Goal: Information Seeking & Learning: Learn about a topic

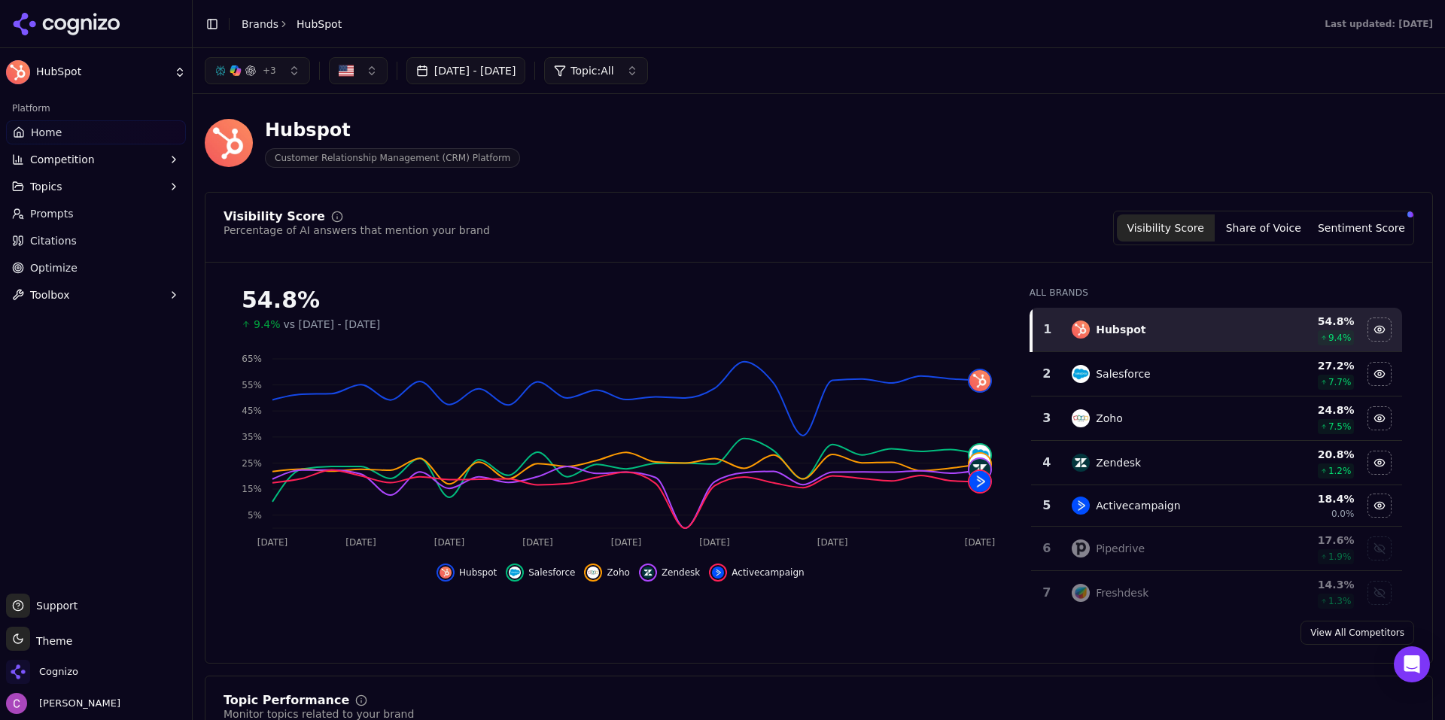
click at [610, 144] on div "Hubspot Customer Relationship Management (CRM) Platform" at bounding box center [542, 143] width 674 height 50
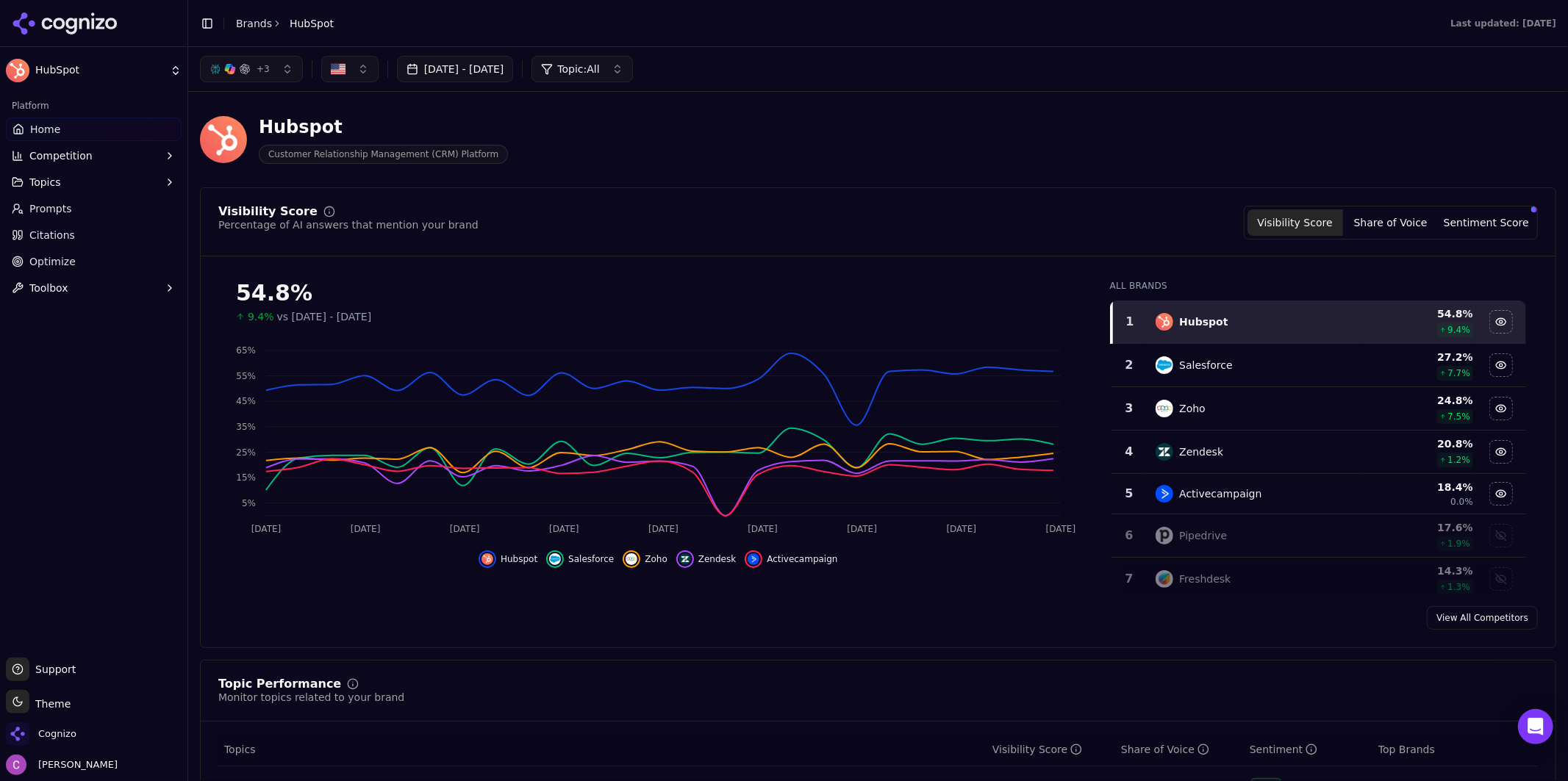
drag, startPoint x: 1353, startPoint y: 0, endPoint x: 1058, endPoint y: 72, distance: 303.7
click at [1058, 72] on div "+ 3 [DATE] - [DATE] Topic: All" at bounding box center [878, 68] width 1356 height 26
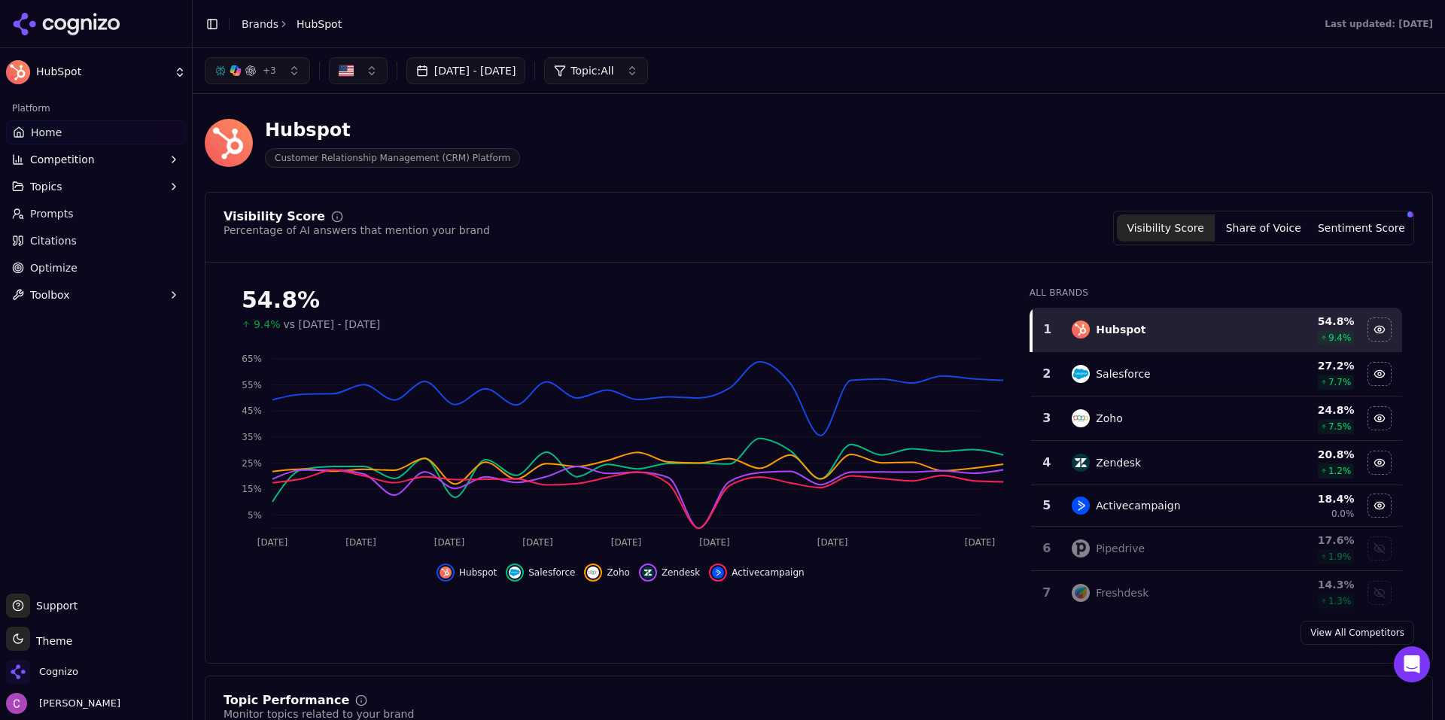
drag, startPoint x: 1236, startPoint y: 100, endPoint x: 1030, endPoint y: 84, distance: 206.9
click at [1030, 84] on div "+ 3 [DATE] - [DATE] Topic: All" at bounding box center [819, 70] width 1228 height 27
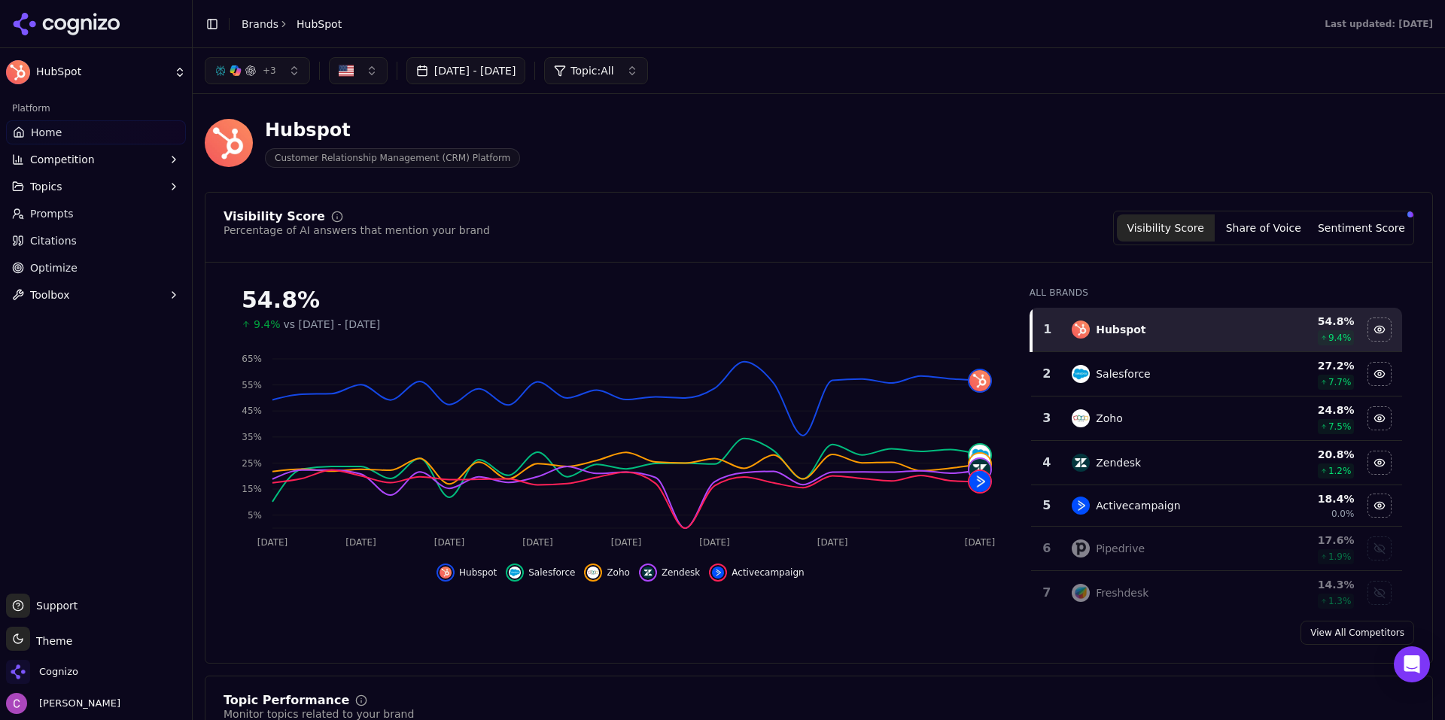
click at [845, 125] on div "Hubspot Customer Relationship Management (CRM) Platform" at bounding box center [542, 143] width 674 height 50
drag, startPoint x: 237, startPoint y: 297, endPoint x: 319, endPoint y: 300, distance: 82.1
click at [319, 300] on div "54.8% 9.4% vs [DATE] - [DATE]" at bounding box center [621, 303] width 794 height 57
click at [269, 75] on span "+ 3" at bounding box center [270, 71] width 14 height 12
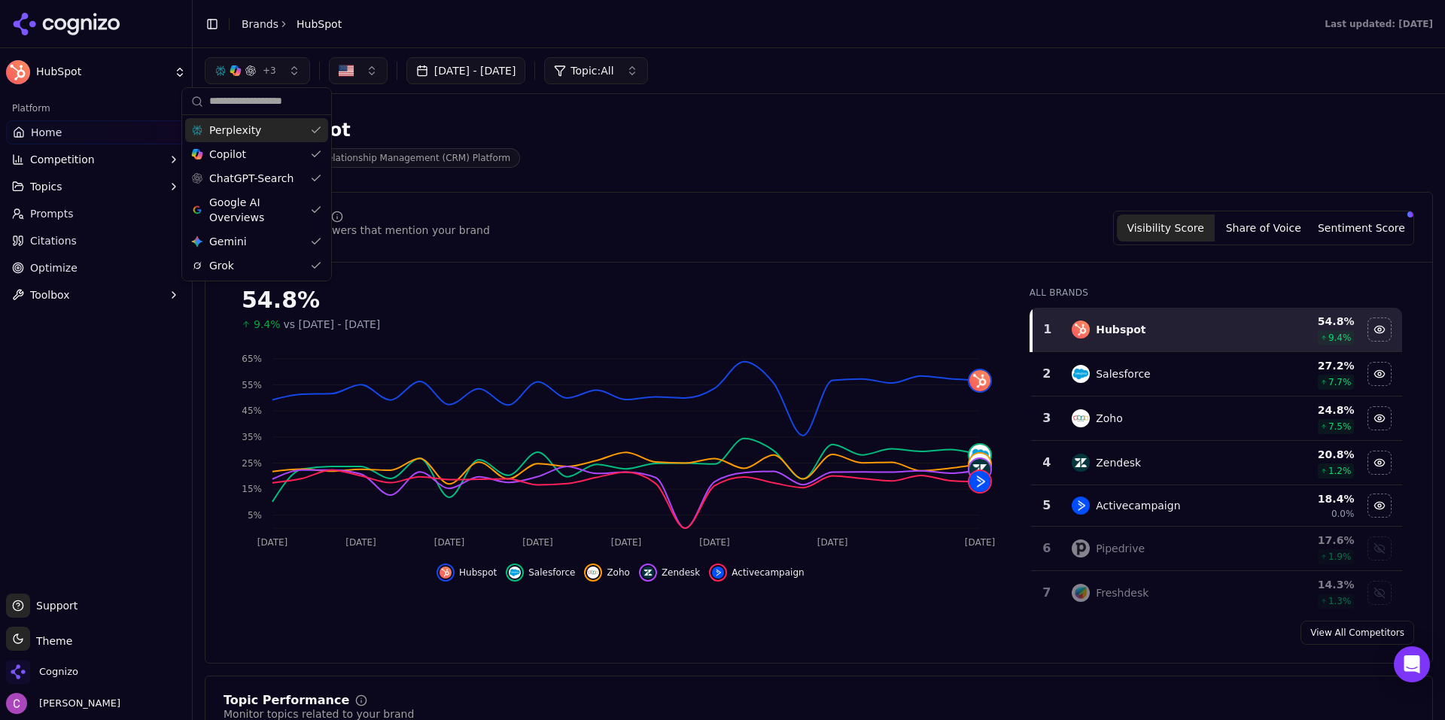
click at [270, 73] on span "+ 3" at bounding box center [270, 71] width 14 height 12
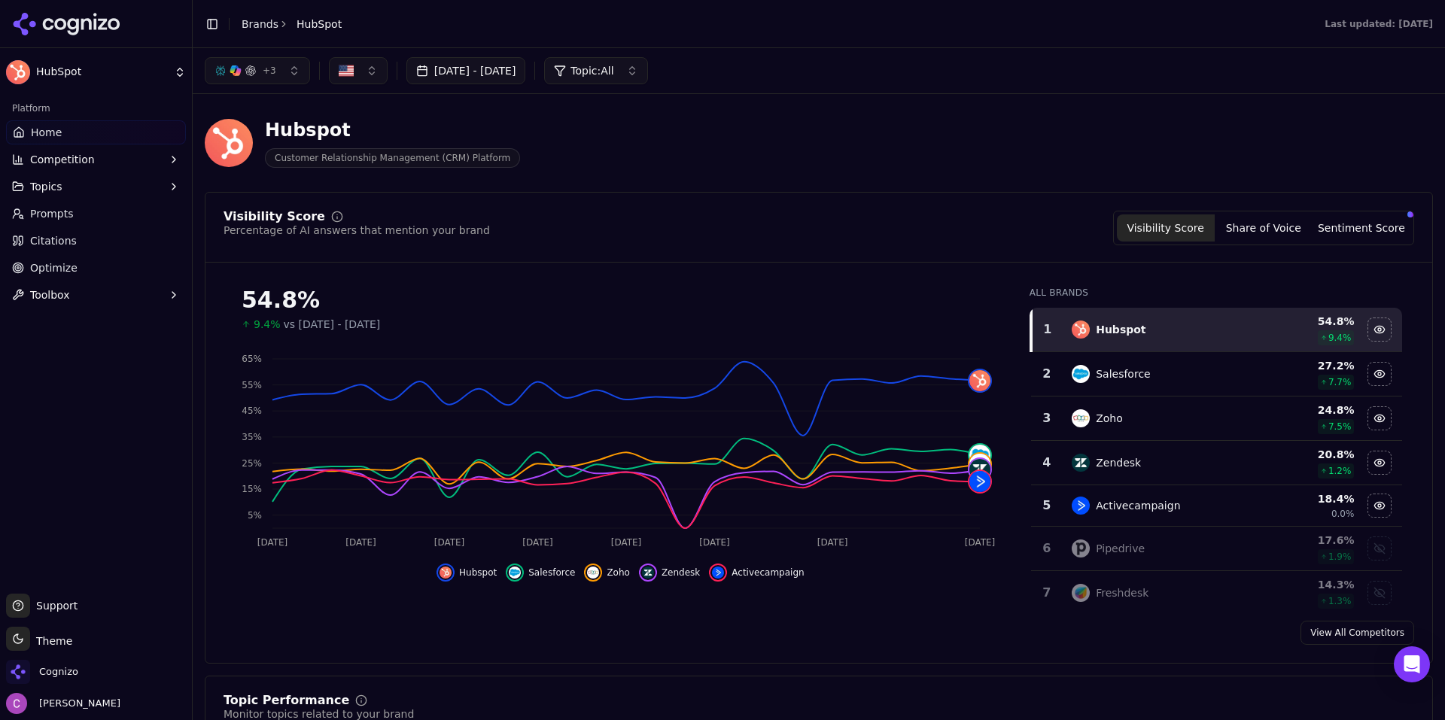
click at [613, 78] on span "Topic: All" at bounding box center [592, 70] width 43 height 15
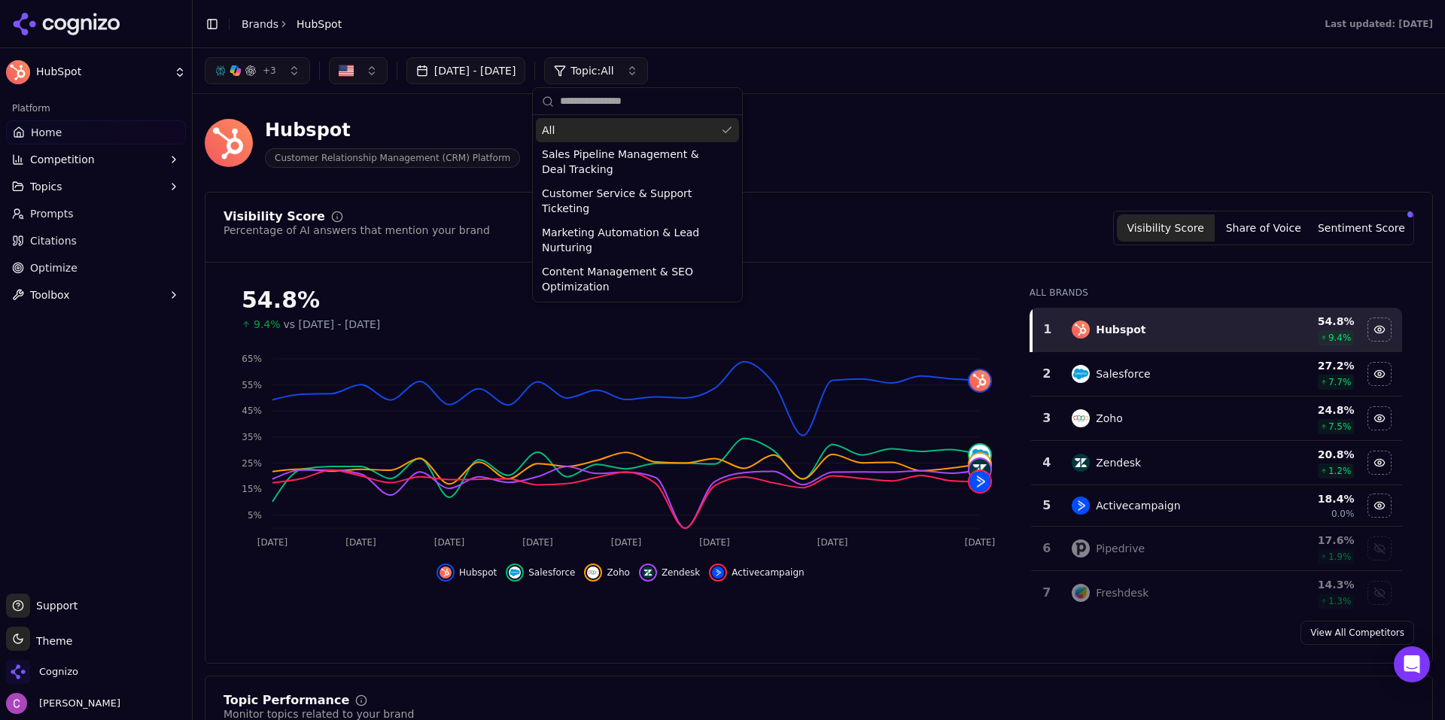
click at [757, 73] on div "+ 3 [DATE] - [DATE] Topic: All" at bounding box center [819, 70] width 1228 height 27
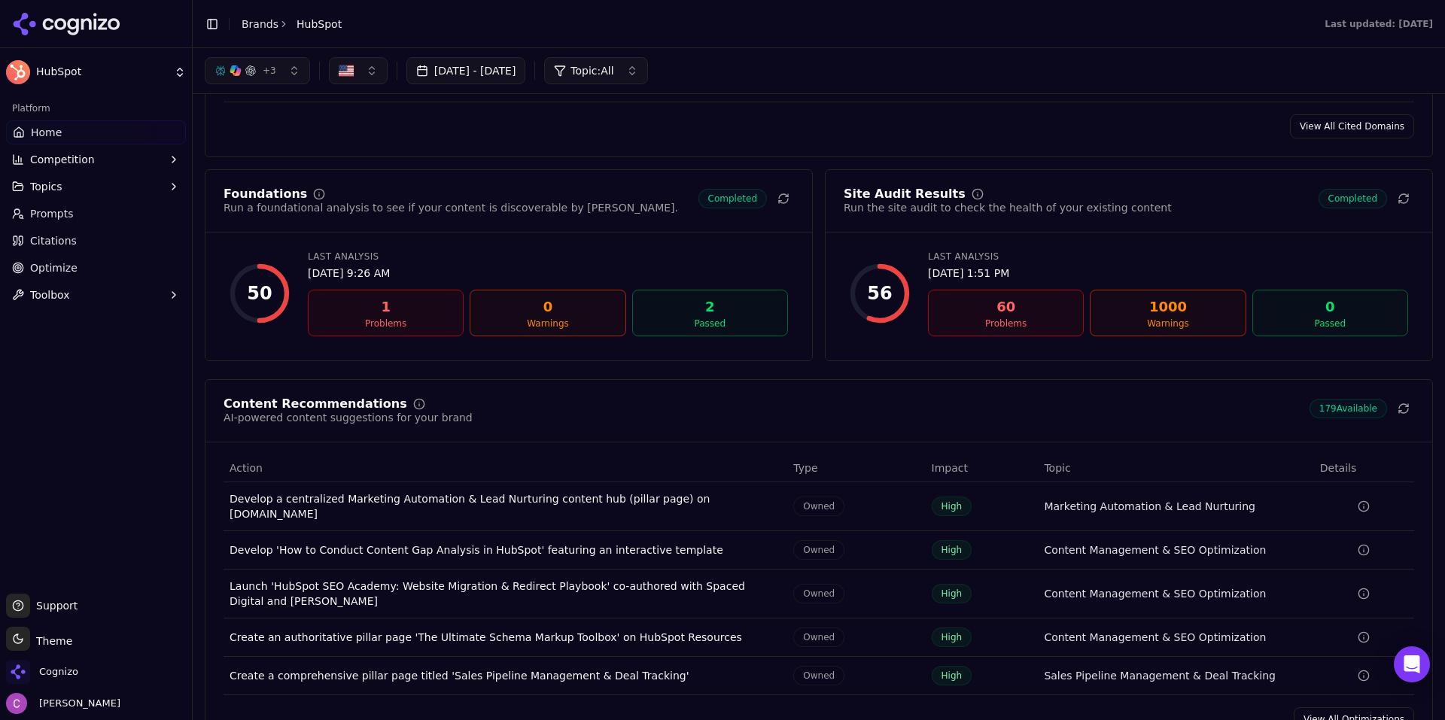
scroll to position [1882, 0]
click at [114, 223] on link "Prompts" at bounding box center [96, 214] width 180 height 24
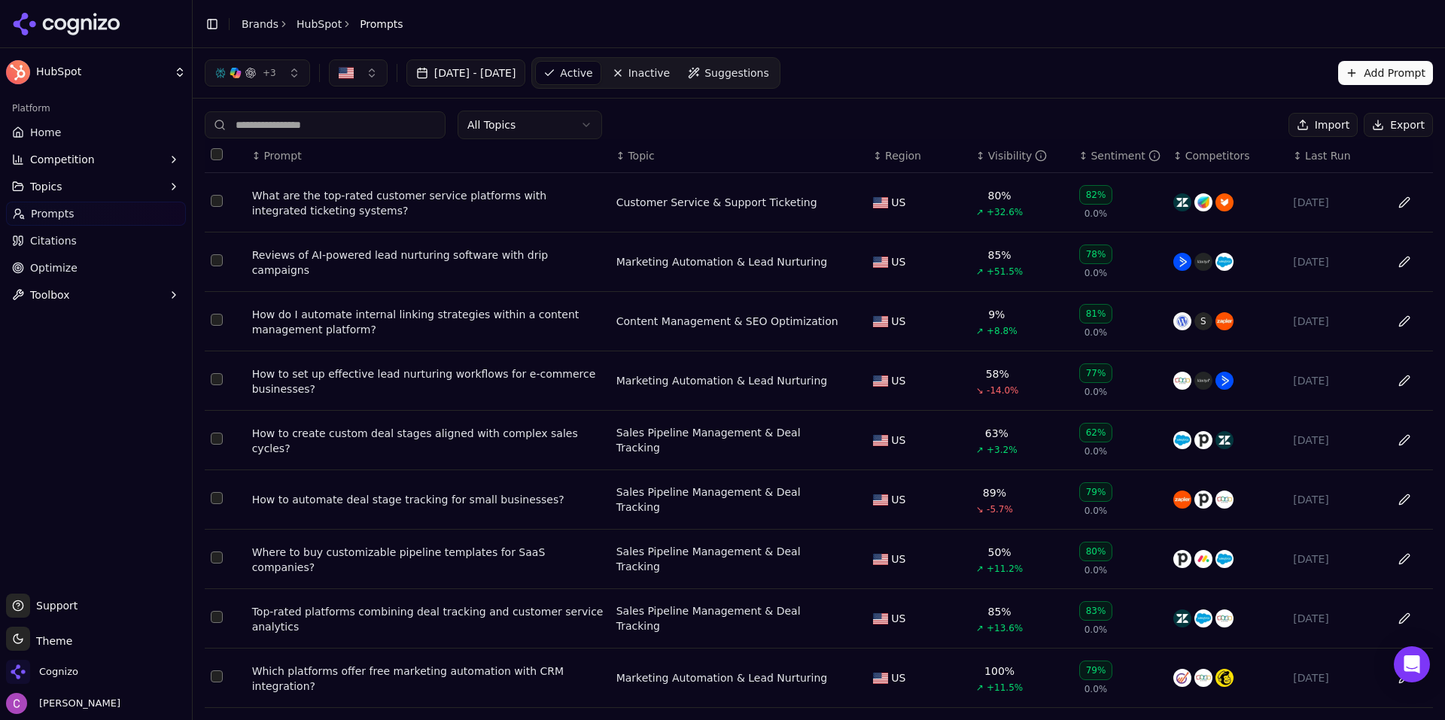
click at [769, 72] on span "Suggestions" at bounding box center [737, 72] width 65 height 15
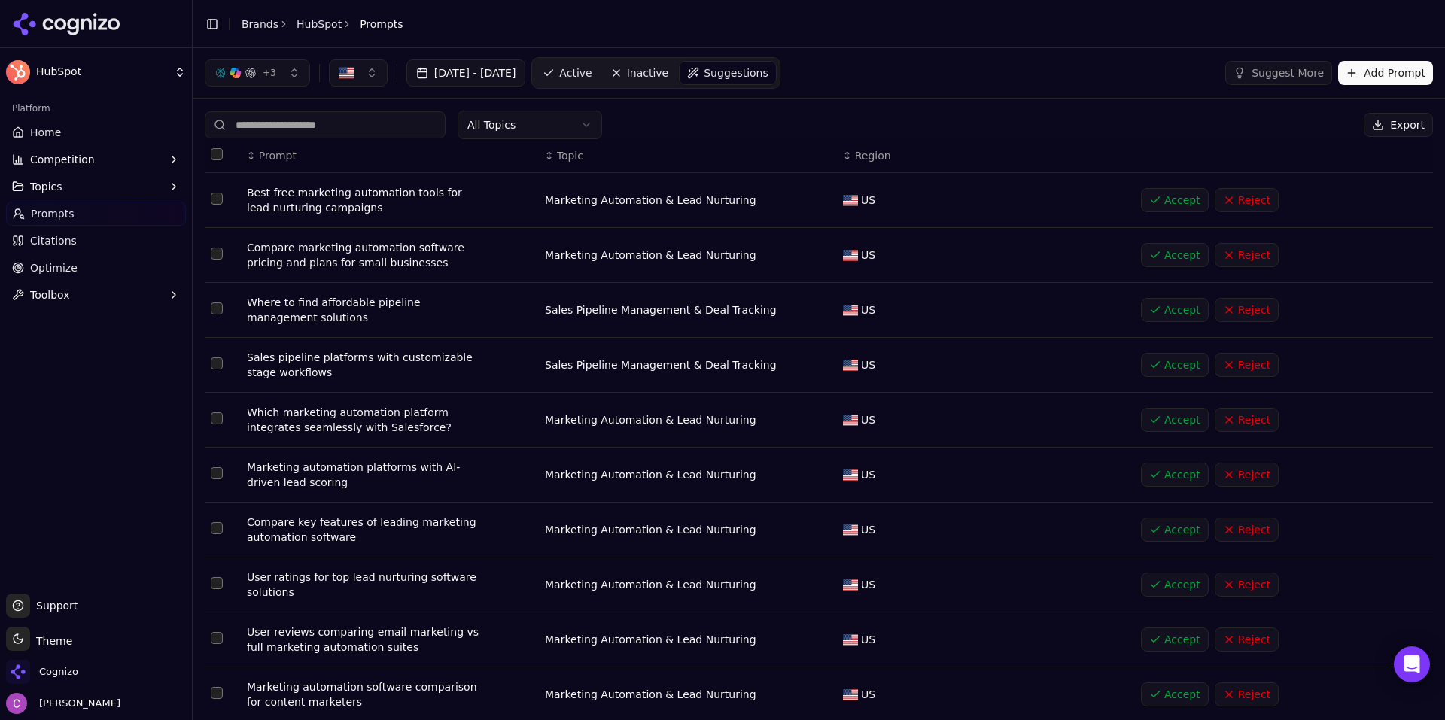
click at [592, 68] on span "Active" at bounding box center [575, 72] width 32 height 15
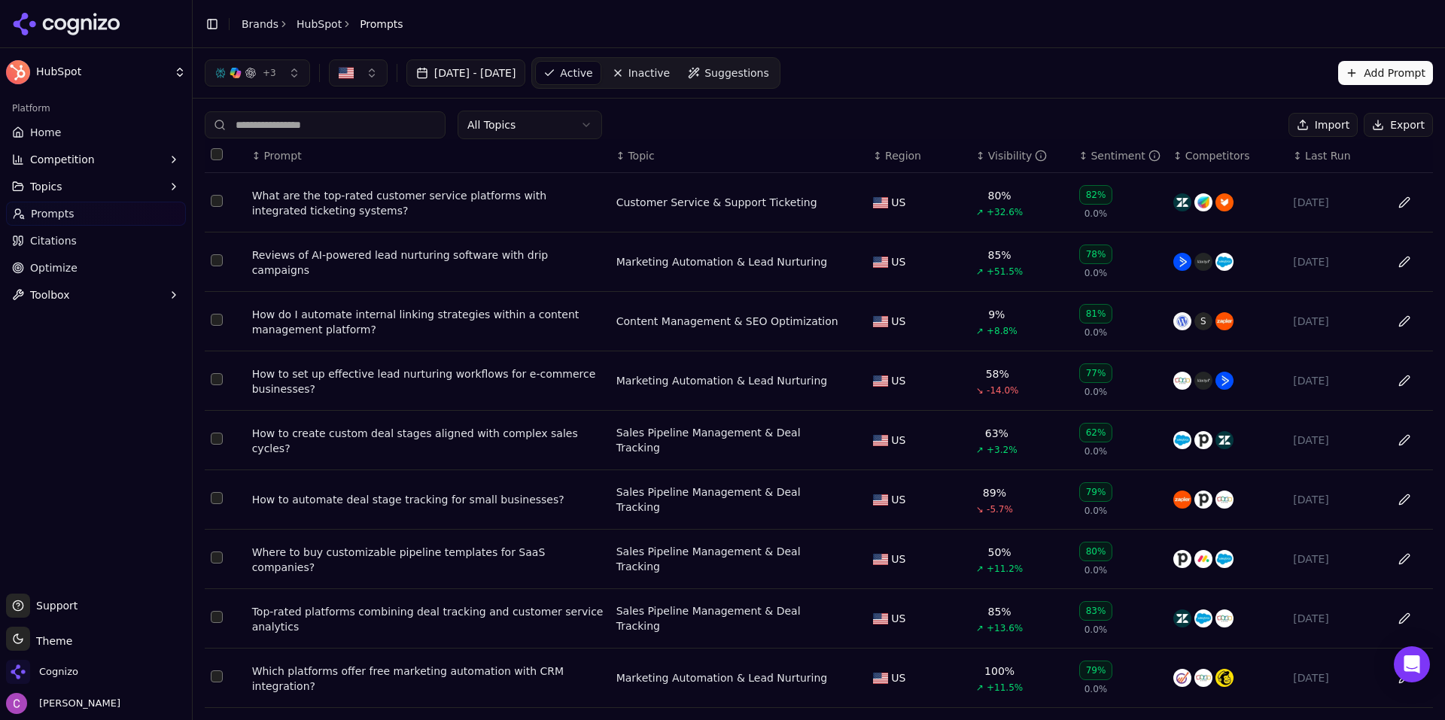
click at [382, 202] on div "What are the top-rated customer service platforms with integrated ticketing sys…" at bounding box center [428, 203] width 352 height 30
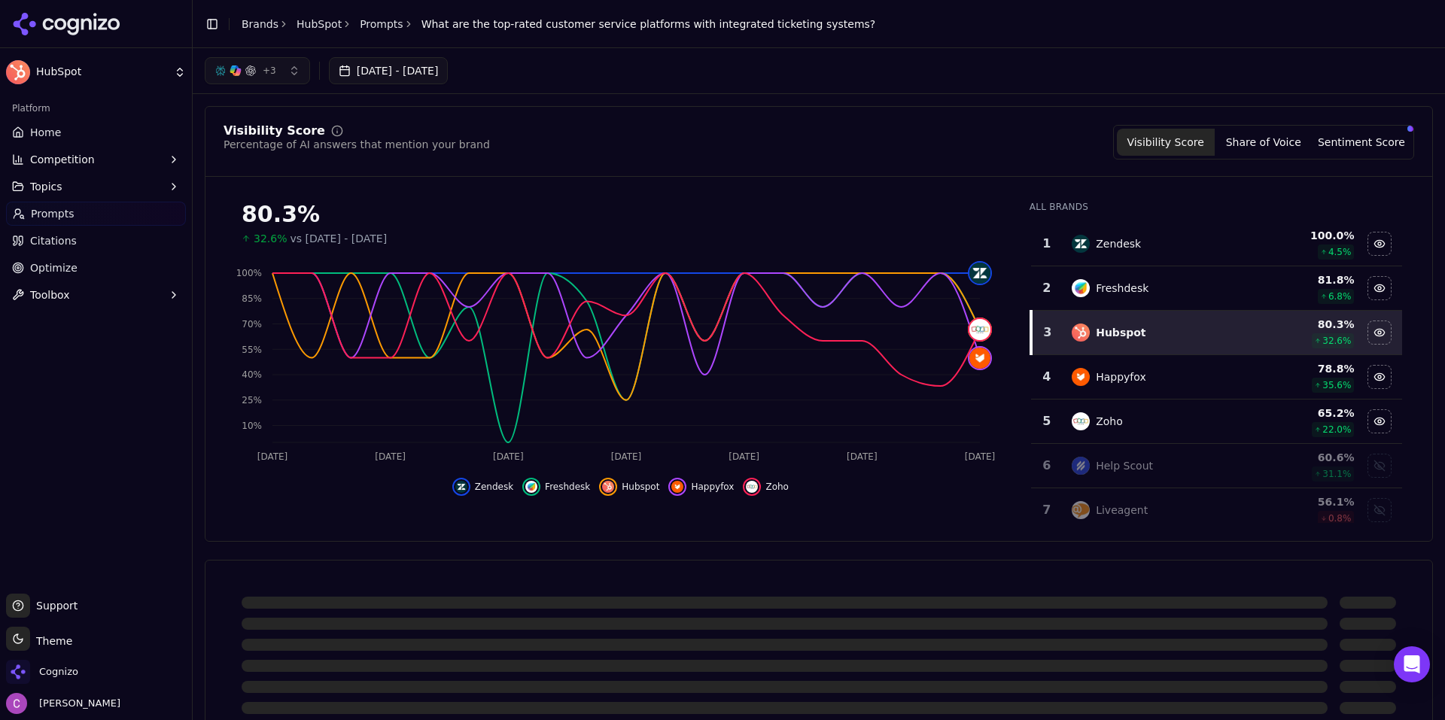
click at [929, 120] on div "Visibility Score Percentage of AI answers that mention your brand Visibility Sc…" at bounding box center [819, 324] width 1228 height 436
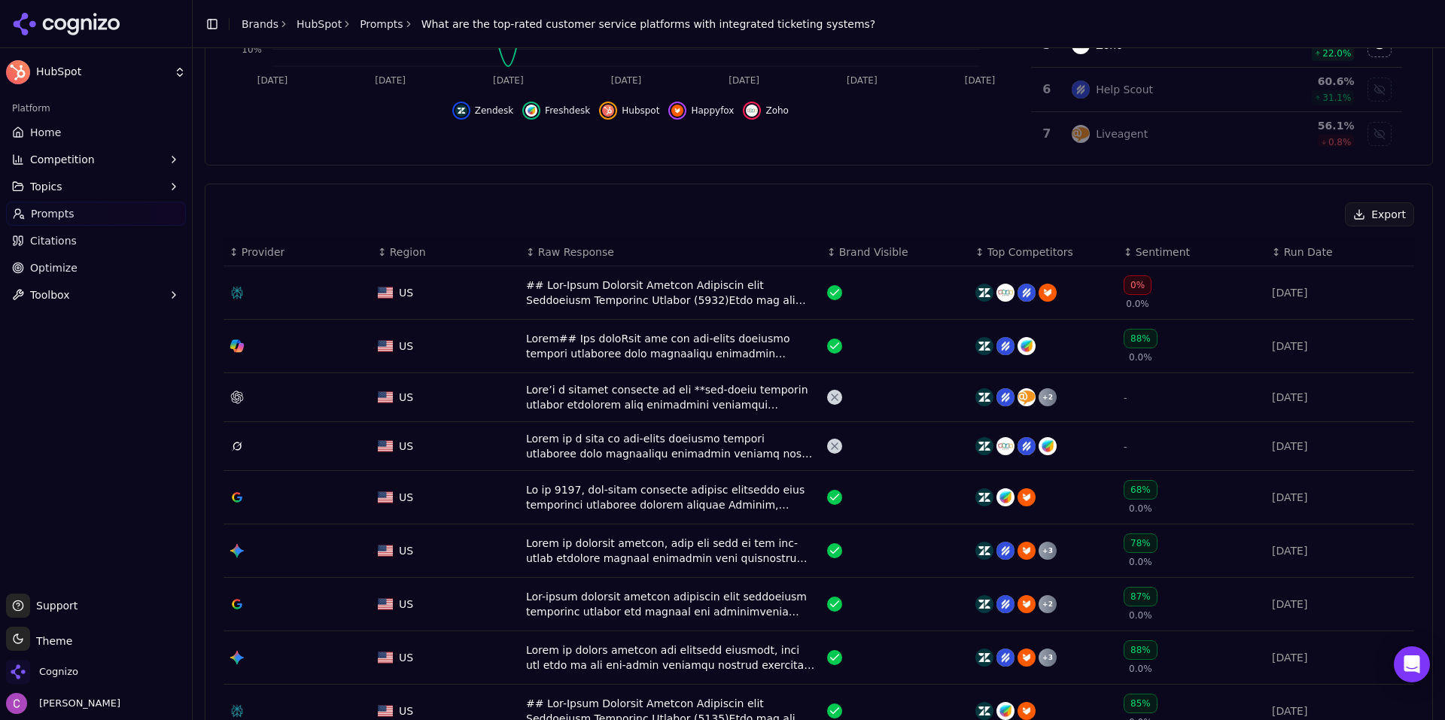
scroll to position [527, 0]
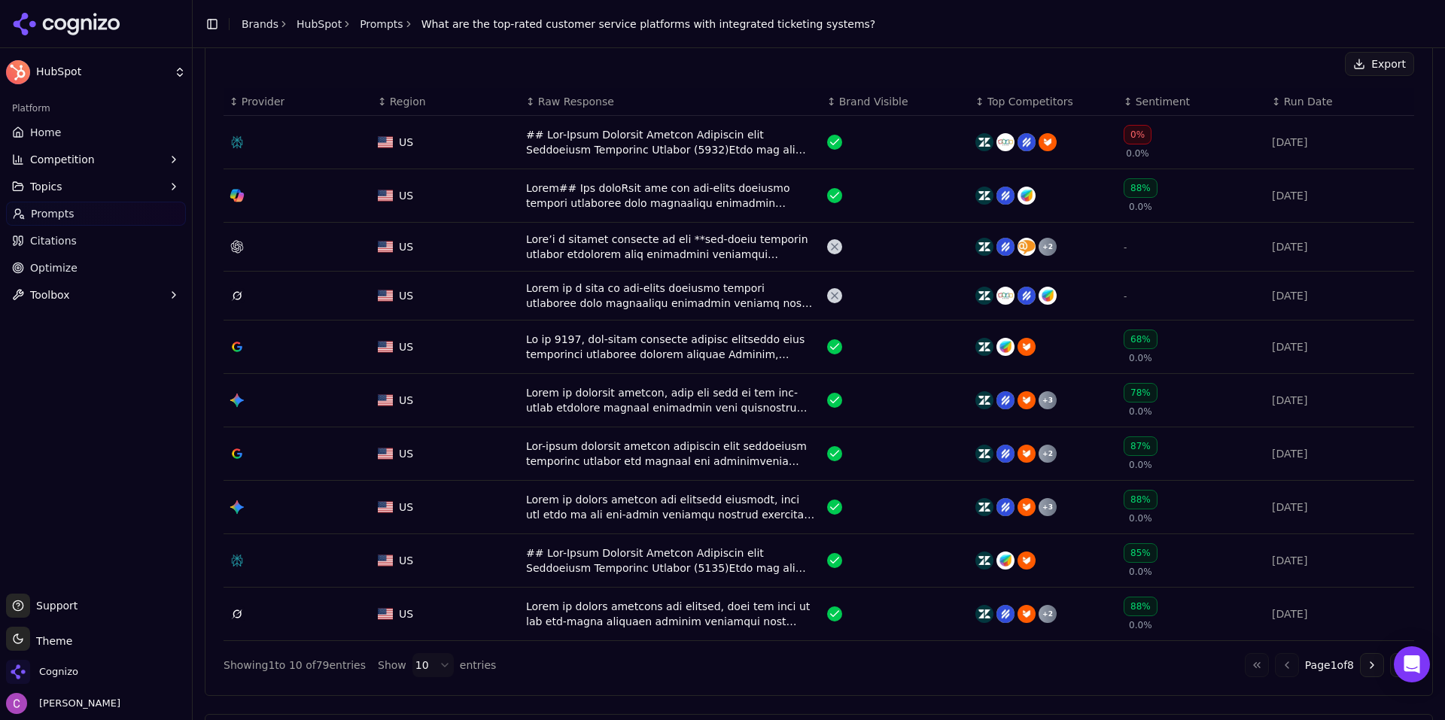
click at [1360, 665] on button "Go to next page" at bounding box center [1372, 665] width 24 height 24
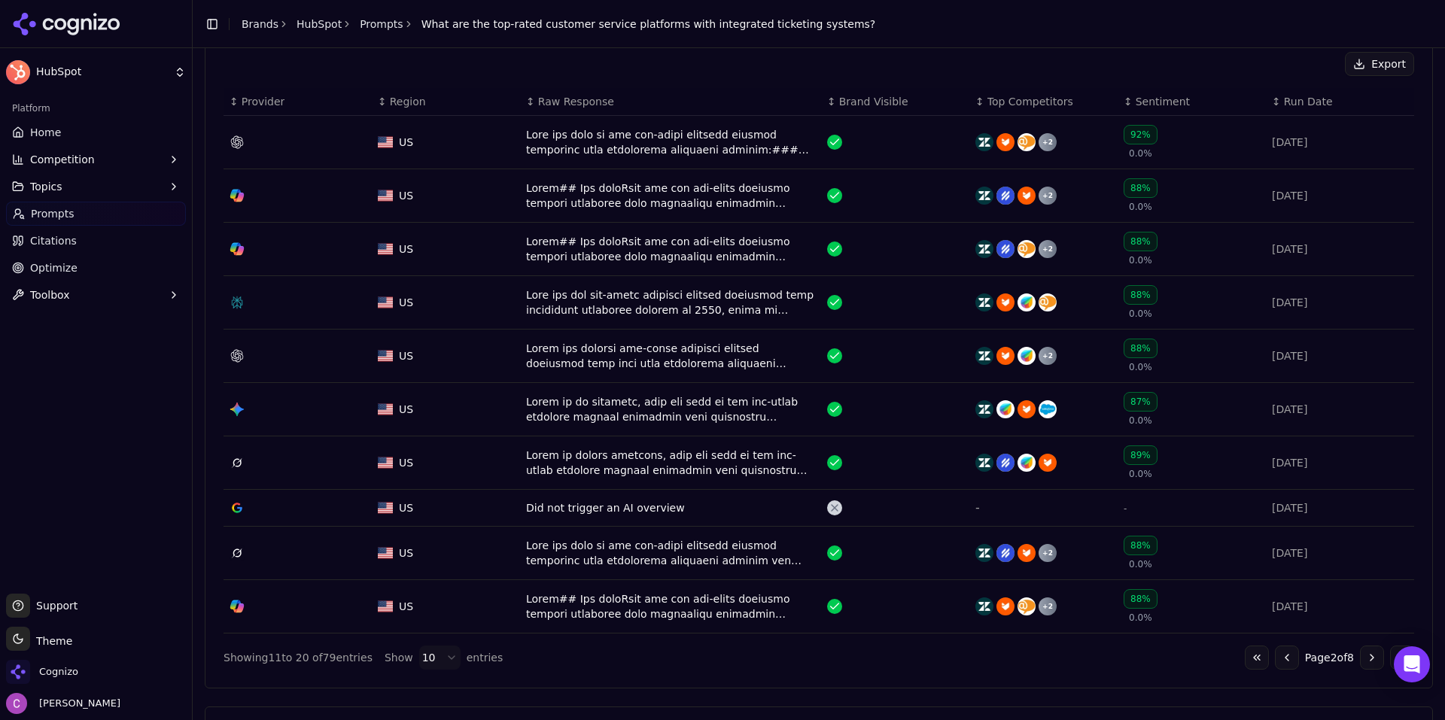
click at [1360, 661] on button "Go to next page" at bounding box center [1372, 658] width 24 height 24
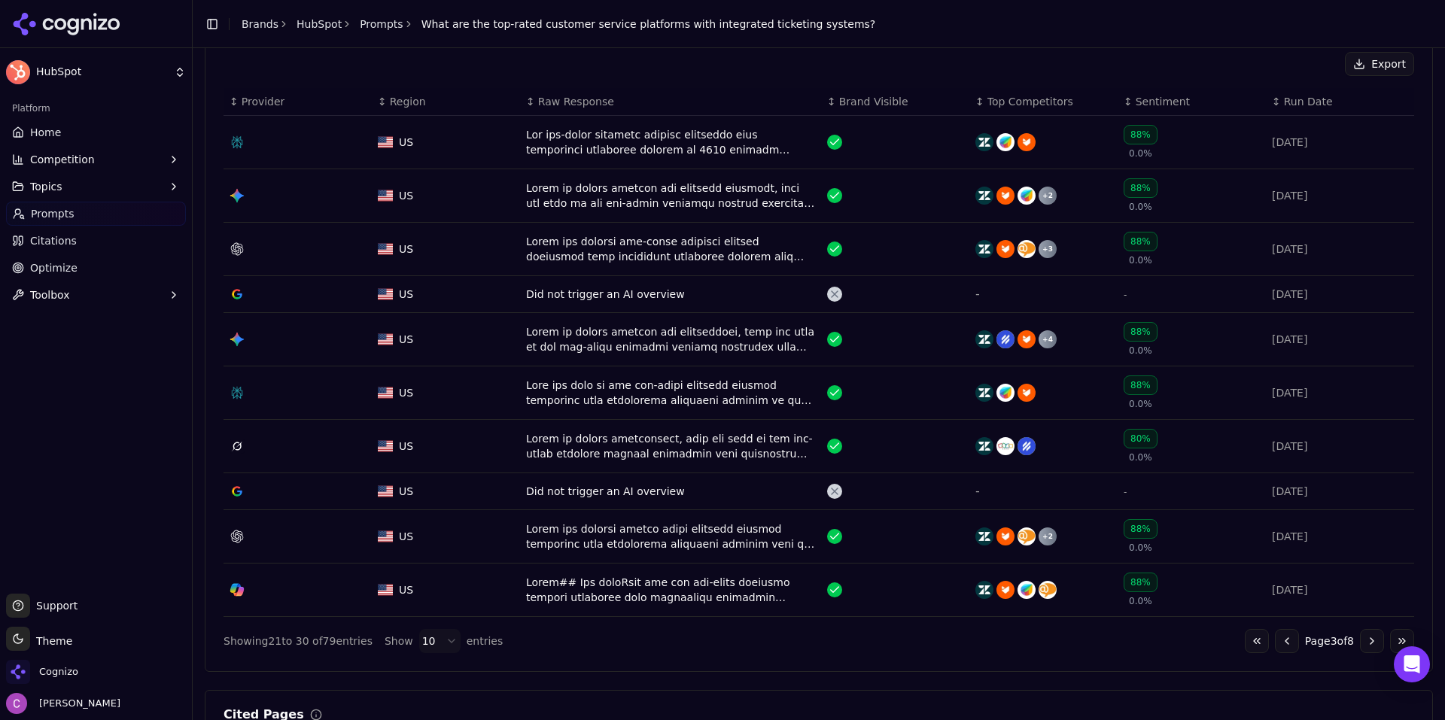
click at [1275, 647] on button "Go to previous page" at bounding box center [1287, 641] width 24 height 24
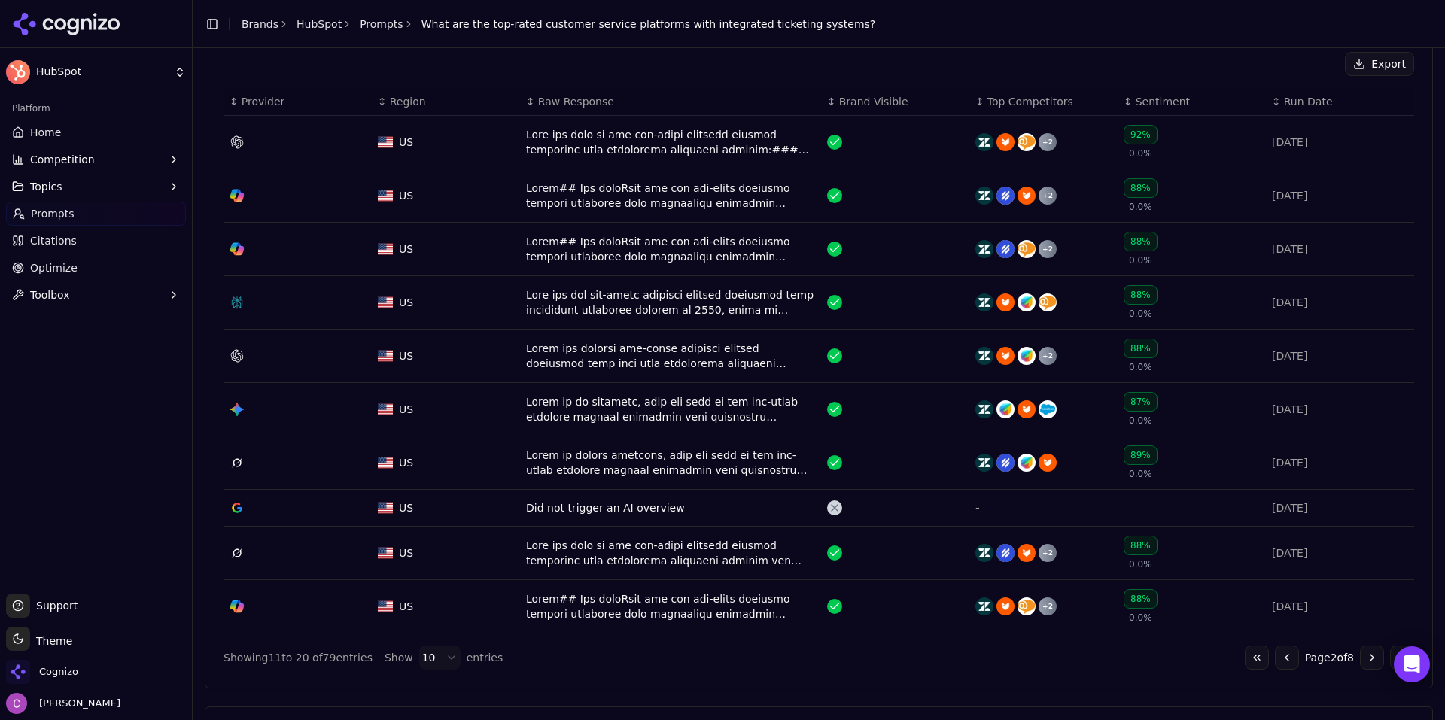
click at [1275, 647] on button "Go to previous page" at bounding box center [1287, 658] width 24 height 24
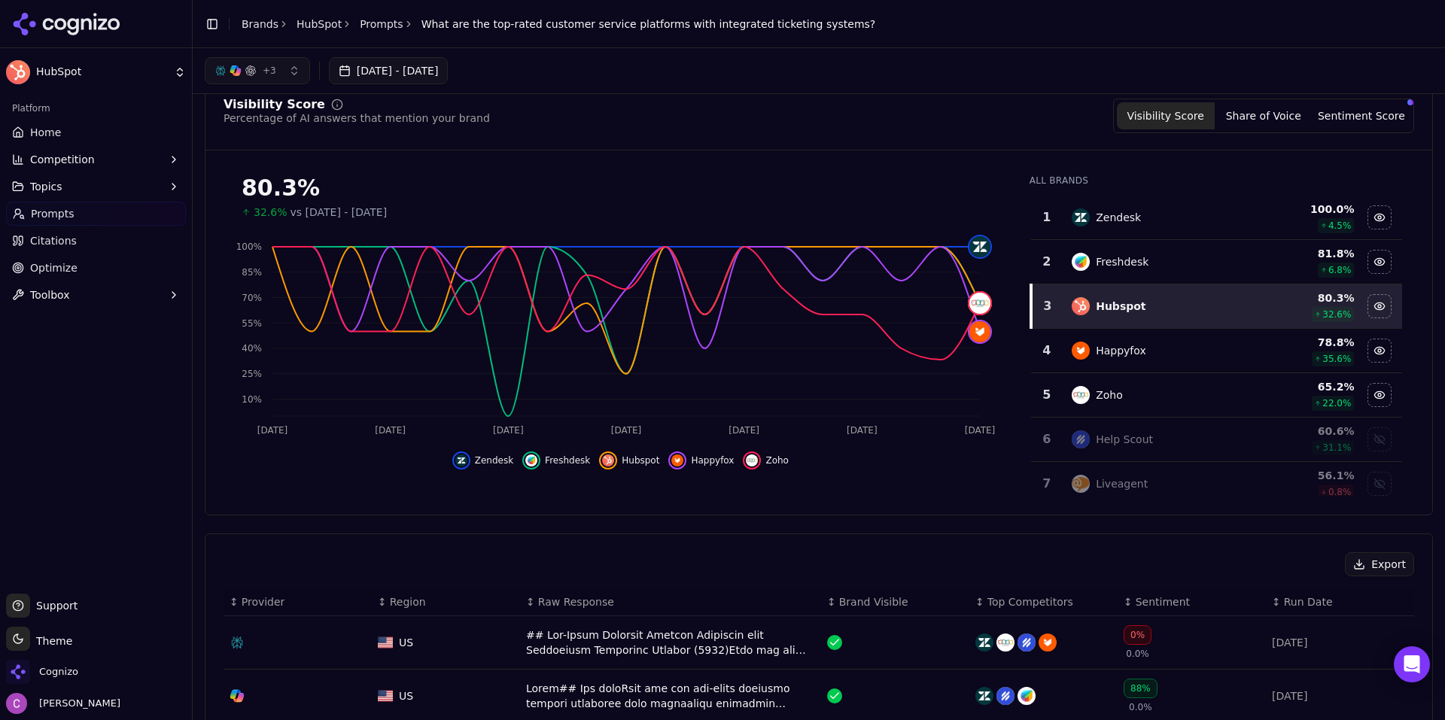
scroll to position [0, 0]
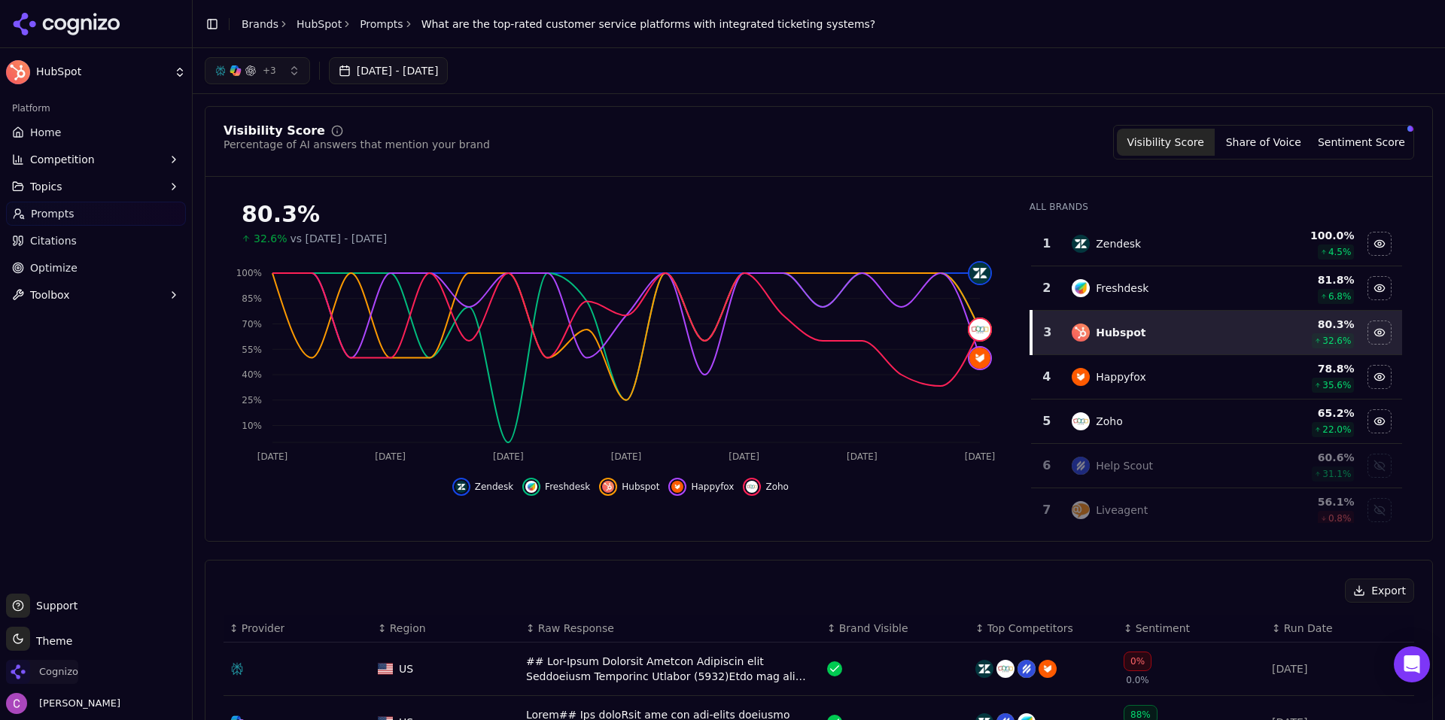
click at [67, 677] on span "Cognizo" at bounding box center [58, 672] width 39 height 14
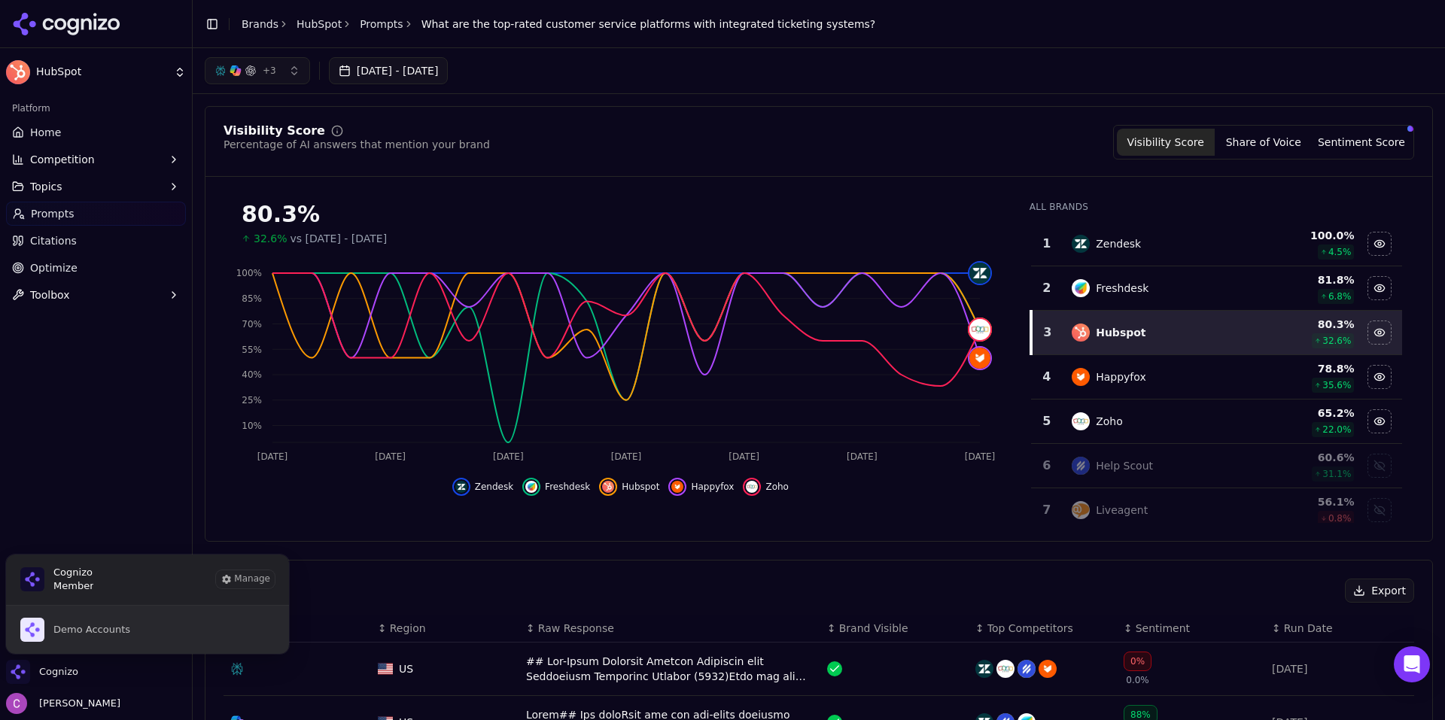
click at [179, 632] on button "Demo Accounts" at bounding box center [147, 630] width 285 height 48
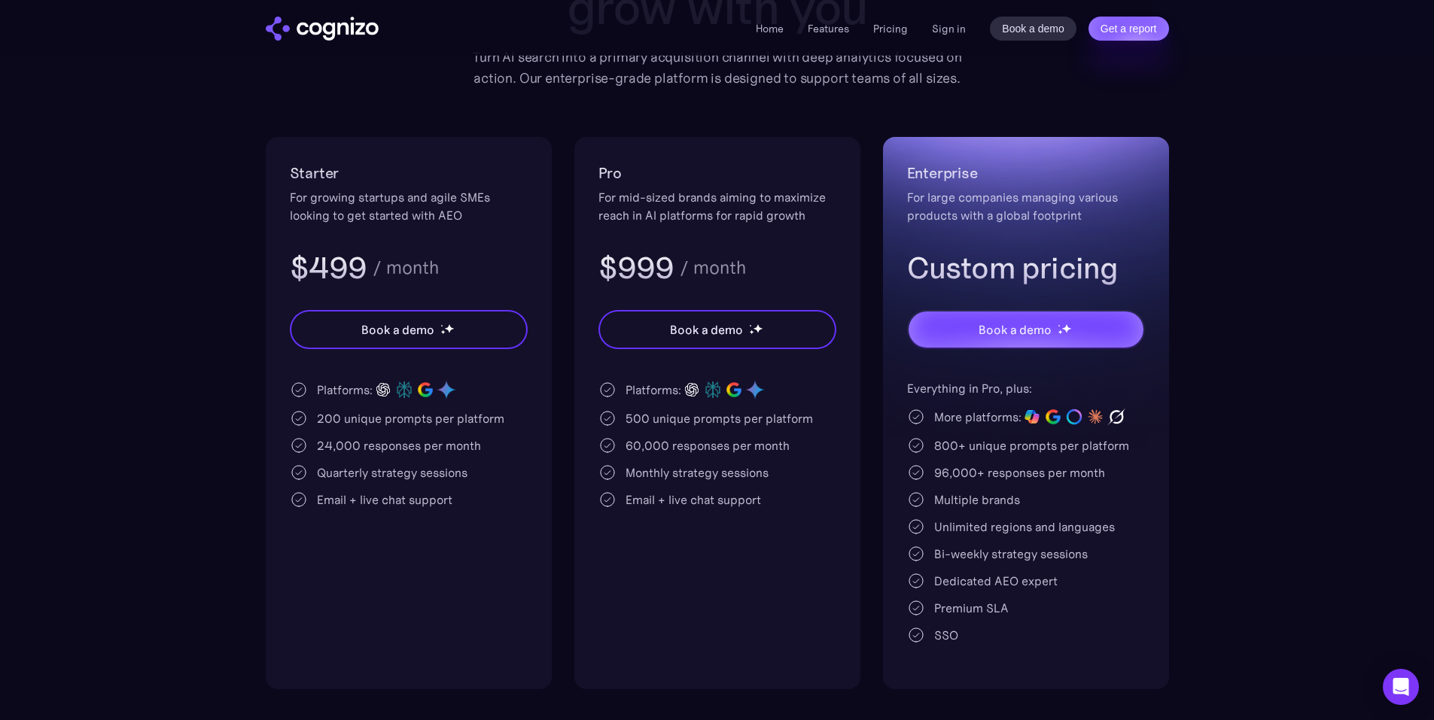
scroll to position [226, 0]
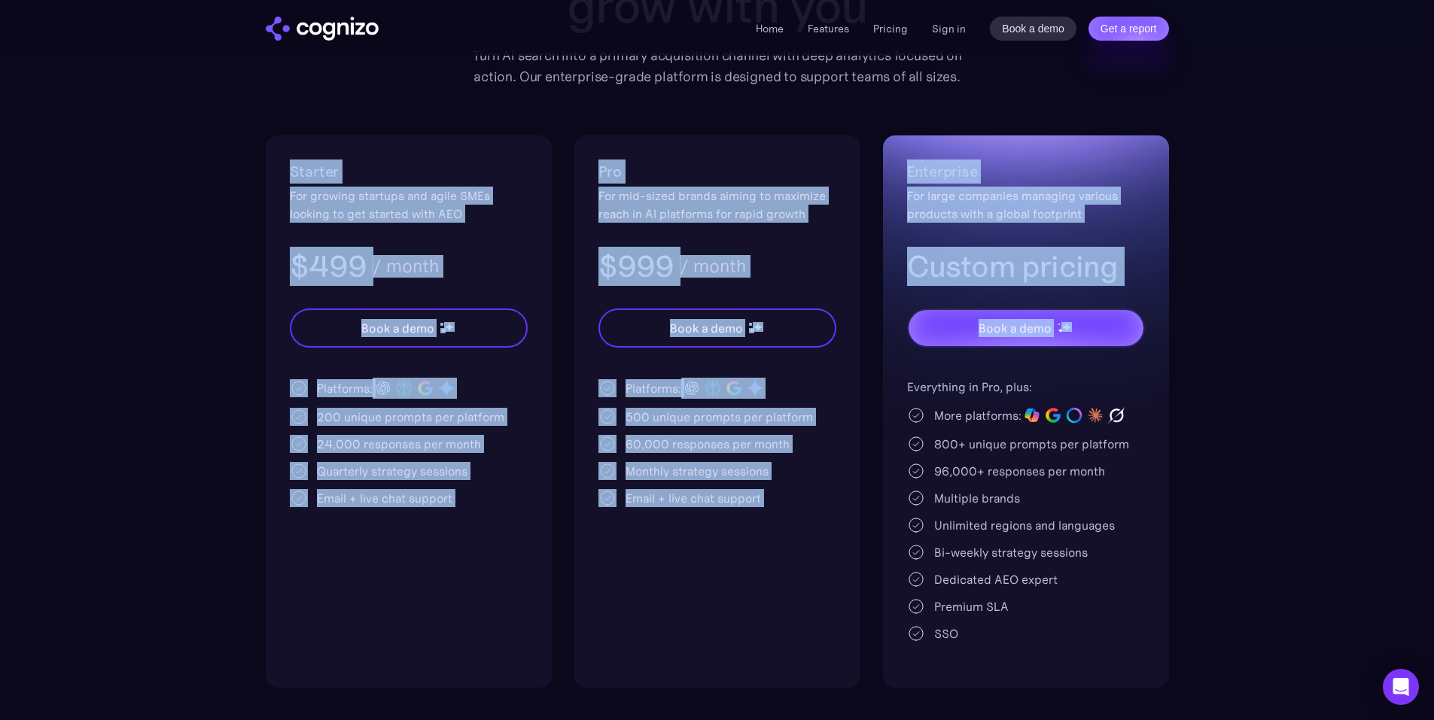
drag, startPoint x: 245, startPoint y: 142, endPoint x: 1159, endPoint y: 386, distance: 945.8
click at [1149, 376] on section "Pricing Scalable plans that grow with you Turn AI search into a primary acquisi…" at bounding box center [717, 289] width 1434 height 798
click at [1246, 355] on section "Pricing Scalable plans that grow with you Turn AI search into a primary acquisi…" at bounding box center [717, 289] width 1434 height 798
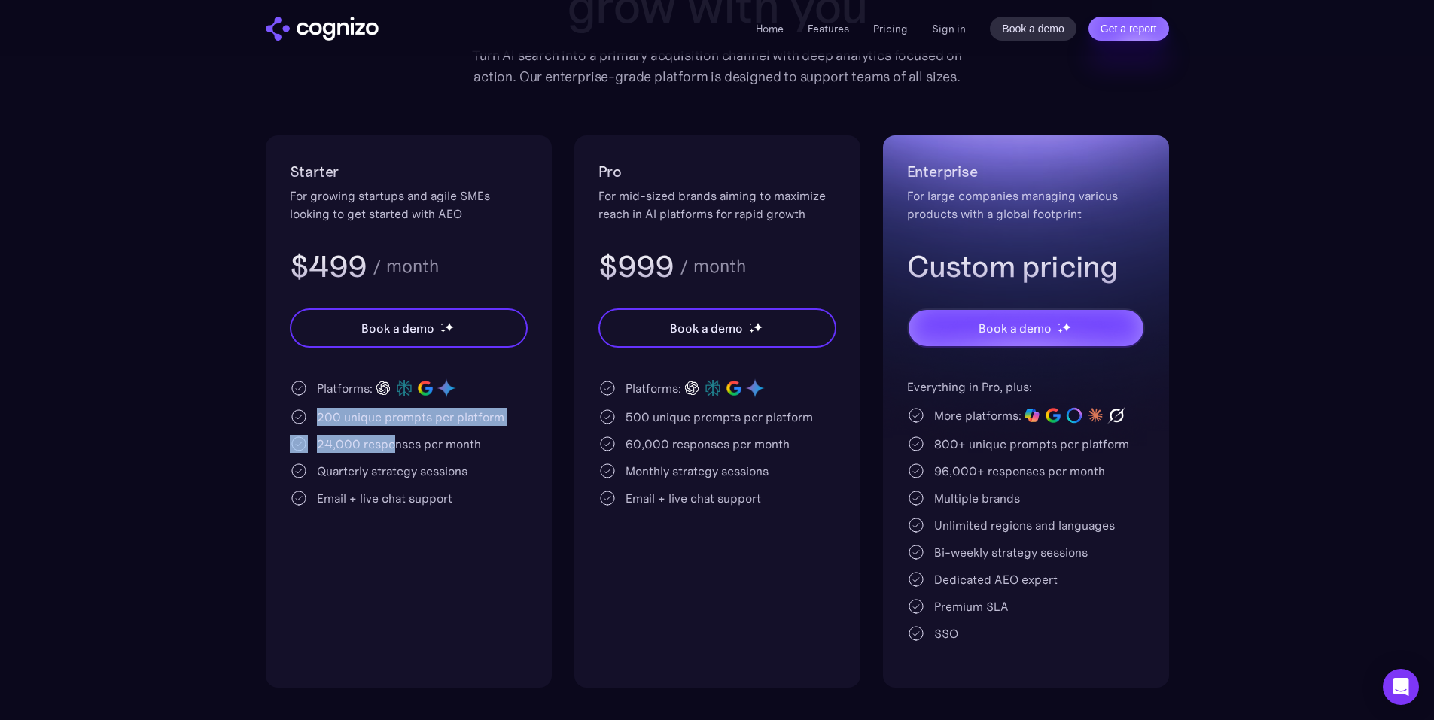
drag, startPoint x: 316, startPoint y: 422, endPoint x: 411, endPoint y: 430, distance: 95.2
click at [410, 431] on div "Platforms: 200 unique prompts per platform 24,000 responses per month Quarterly…" at bounding box center [409, 442] width 238 height 129
drag, startPoint x: 449, startPoint y: 419, endPoint x: 485, endPoint y: 422, distance: 36.3
click at [449, 419] on div "200 unique prompts per platform" at bounding box center [410, 417] width 187 height 18
click at [667, 428] on div "Platforms: 500 unique prompts per platform 60,000 responses per month Monthly s…" at bounding box center [717, 442] width 238 height 129
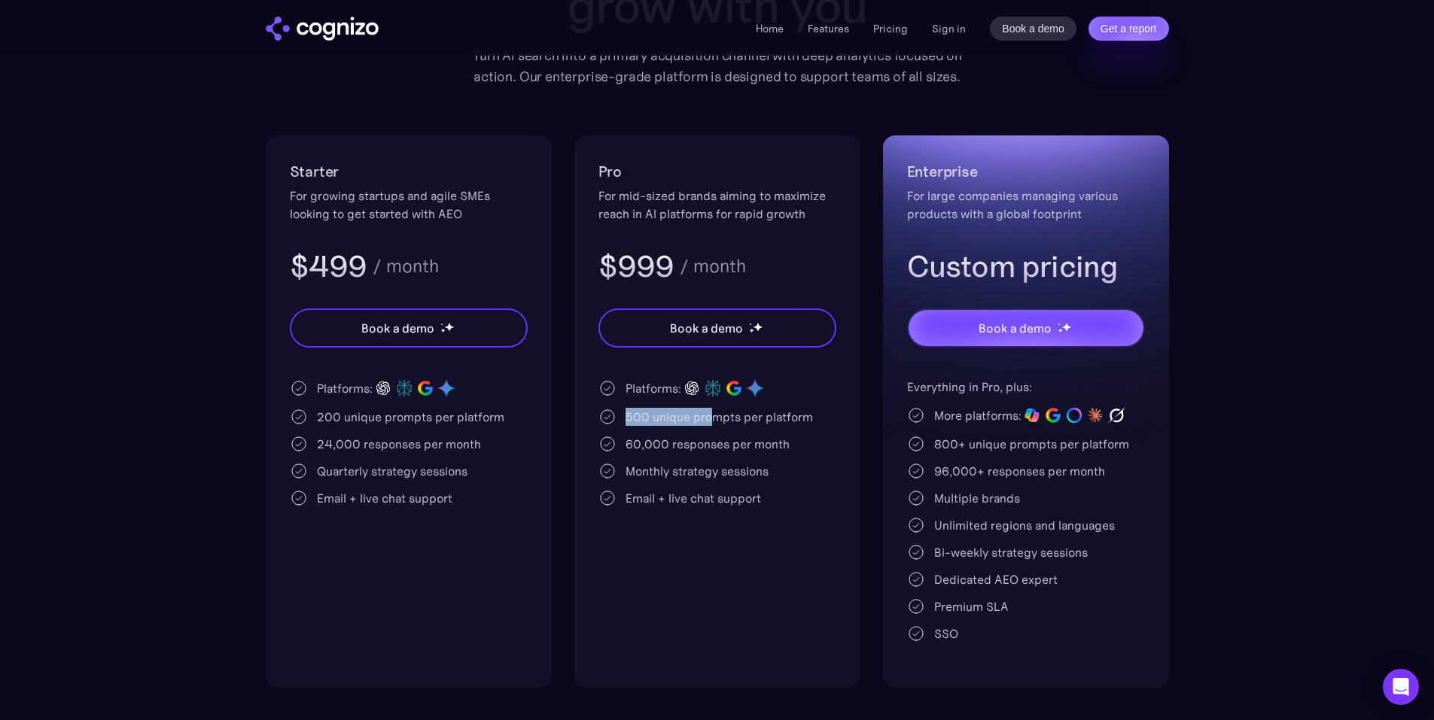
drag, startPoint x: 628, startPoint y: 415, endPoint x: 708, endPoint y: 423, distance: 80.2
click at [707, 423] on div "500 unique prompts per platform" at bounding box center [719, 417] width 187 height 18
click at [711, 423] on div "500 unique prompts per platform" at bounding box center [719, 417] width 187 height 18
drag, startPoint x: 377, startPoint y: 260, endPoint x: 448, endPoint y: 262, distance: 70.8
click at [433, 265] on div "$499 / month" at bounding box center [409, 266] width 238 height 39
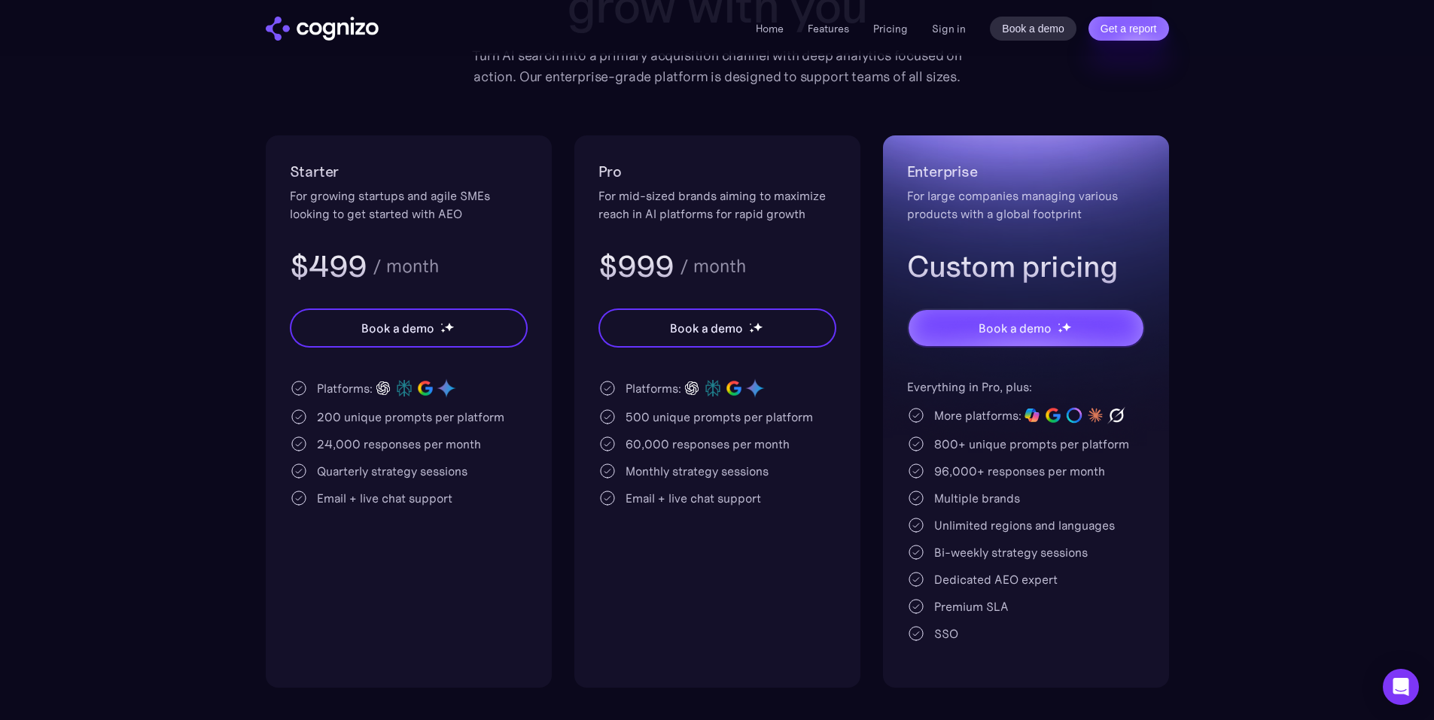
click at [461, 257] on div "$499 / month" at bounding box center [409, 266] width 238 height 39
drag, startPoint x: 310, startPoint y: 254, endPoint x: 491, endPoint y: 263, distance: 180.9
click at [490, 263] on div "$499 / month" at bounding box center [409, 266] width 238 height 39
drag, startPoint x: 621, startPoint y: 416, endPoint x: 696, endPoint y: 422, distance: 74.8
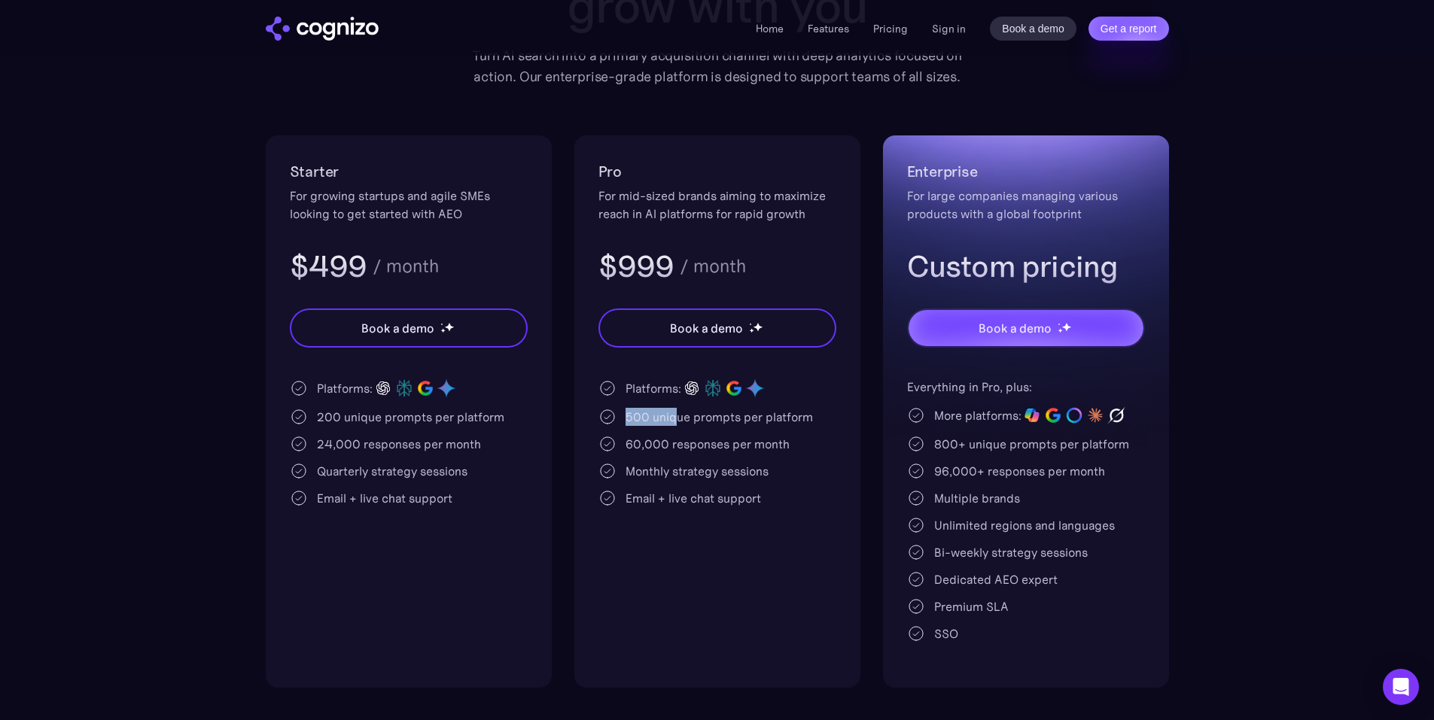
click at [696, 422] on div "500 unique prompts per platform" at bounding box center [717, 417] width 238 height 18
drag, startPoint x: 295, startPoint y: 261, endPoint x: 404, endPoint y: 270, distance: 109.5
click at [404, 270] on div "$499 / month" at bounding box center [409, 266] width 238 height 39
click at [469, 272] on div "$499 / month" at bounding box center [409, 266] width 238 height 39
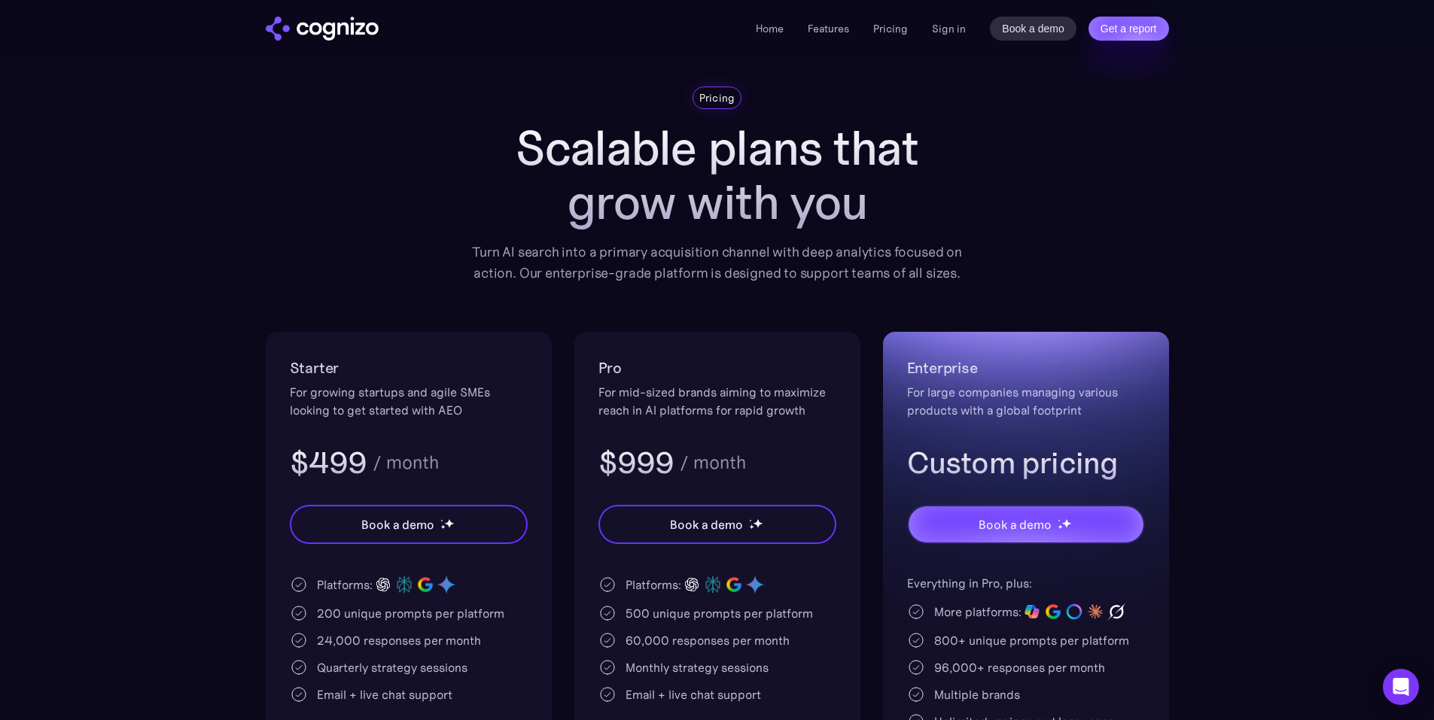
scroll to position [0, 0]
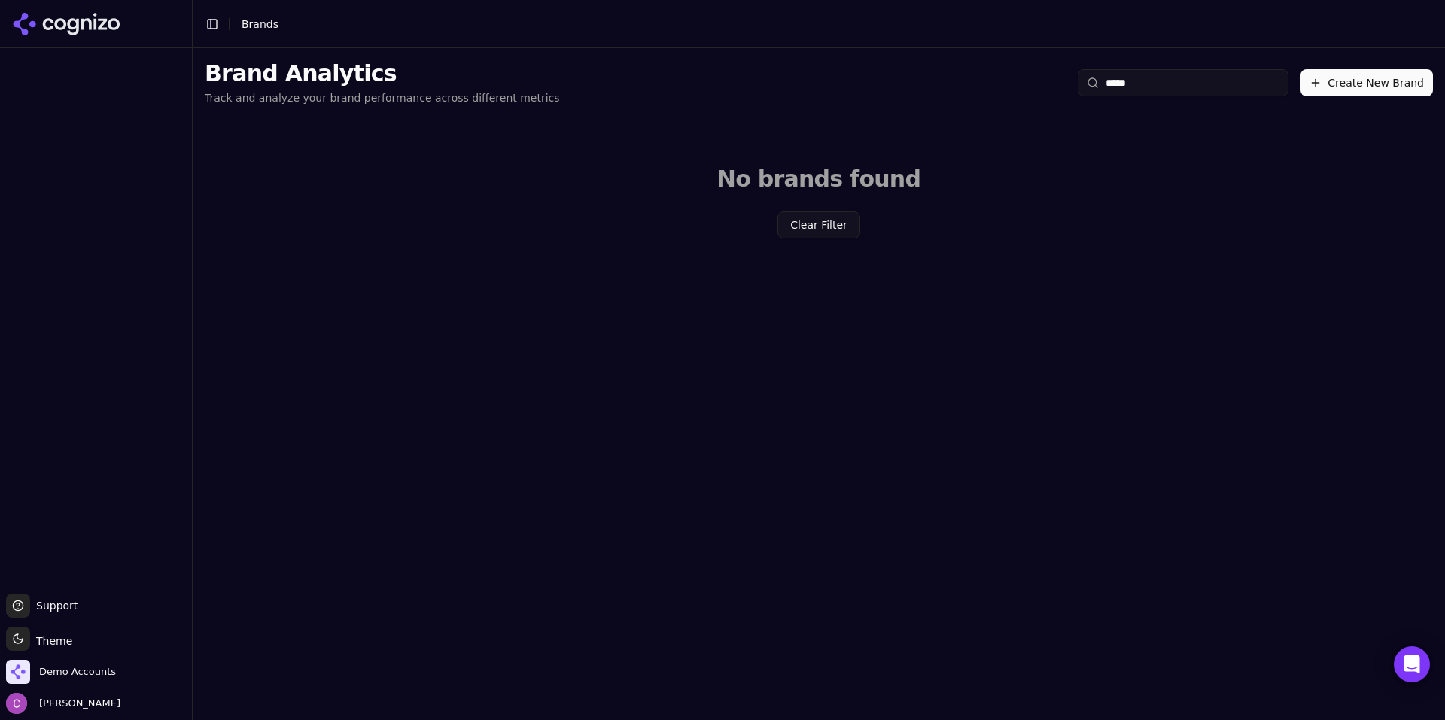
drag, startPoint x: 1242, startPoint y: 81, endPoint x: 1061, endPoint y: 67, distance: 181.2
click at [1063, 67] on div "Brand Analytics Track and analyze your brand performance across different metri…" at bounding box center [819, 82] width 1253 height 69
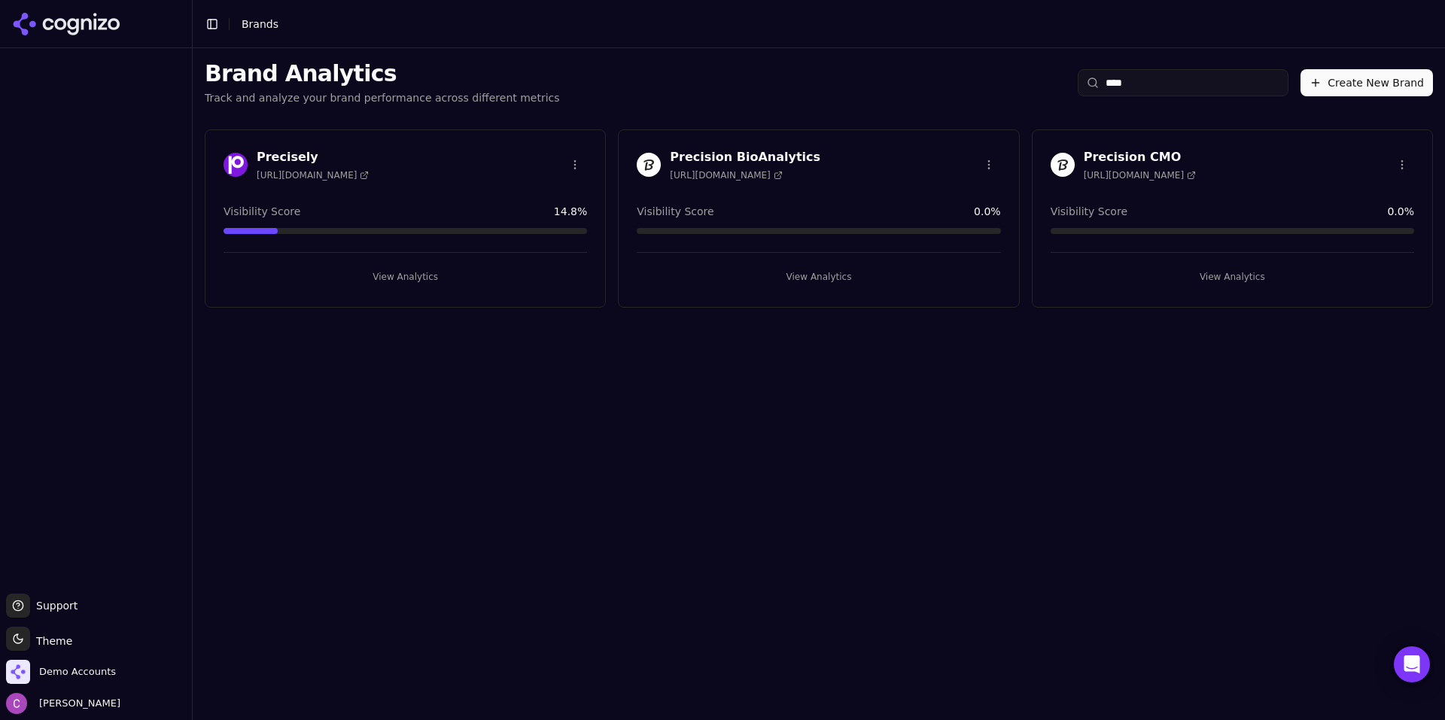
type input "****"
click at [366, 265] on button "View Analytics" at bounding box center [406, 277] width 364 height 24
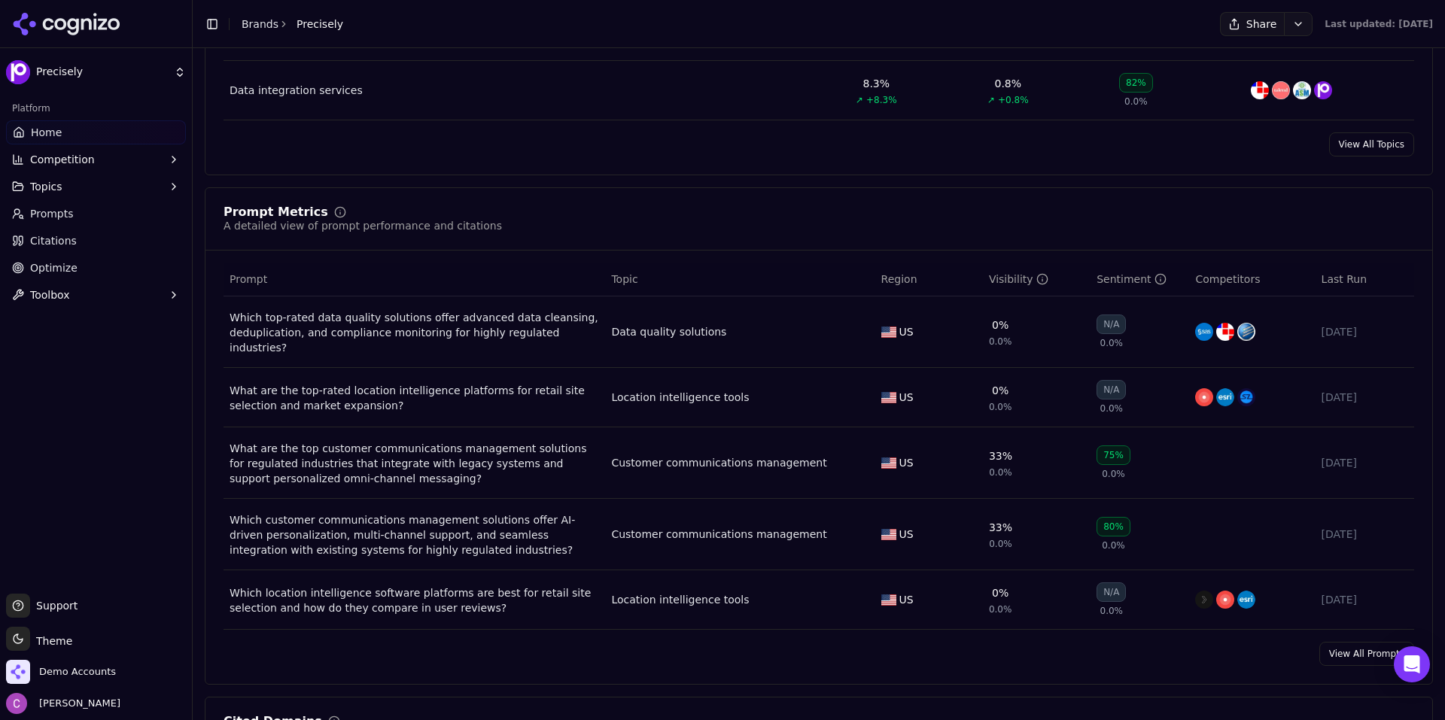
scroll to position [903, 0]
click at [1348, 643] on link "View All Prompts" at bounding box center [1366, 653] width 95 height 24
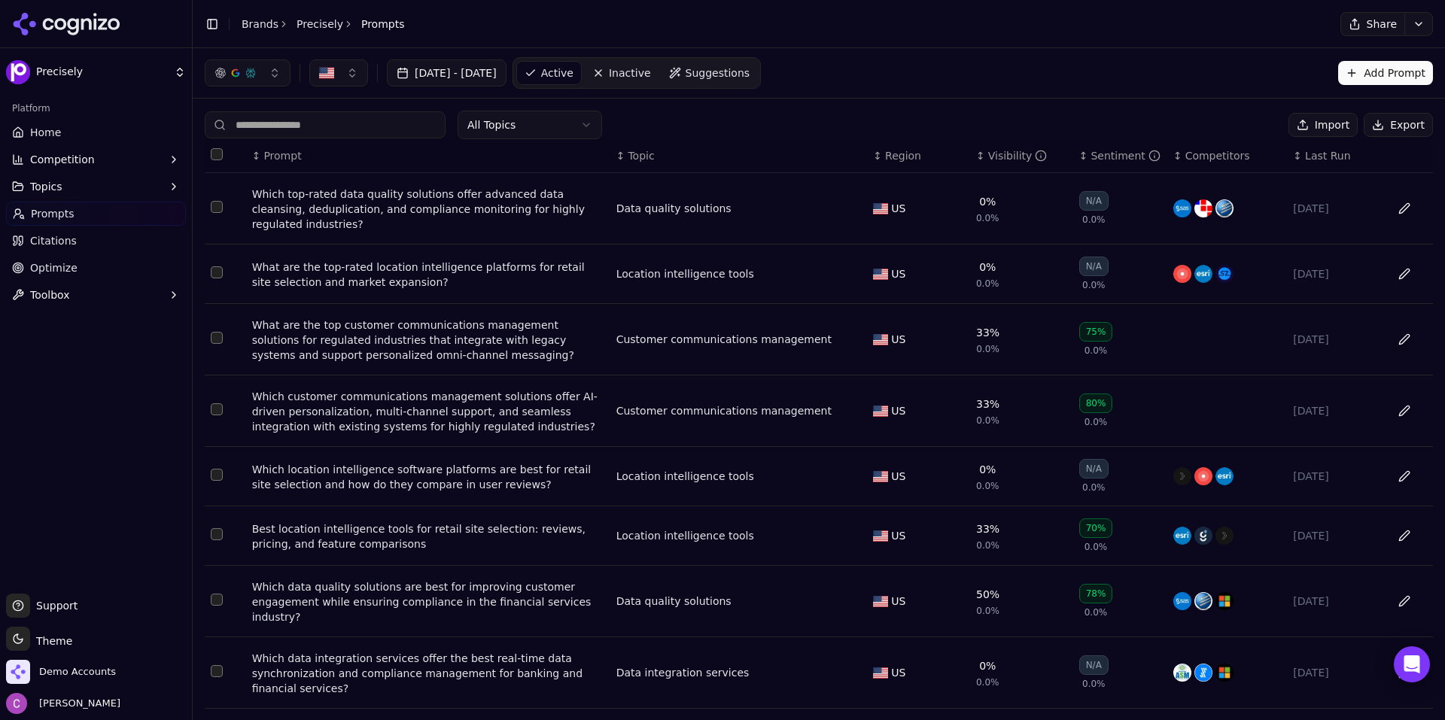
click at [970, 157] on th "↕ Visibility" at bounding box center [1021, 156] width 103 height 34
click at [988, 157] on div "Visibility" at bounding box center [1017, 155] width 59 height 15
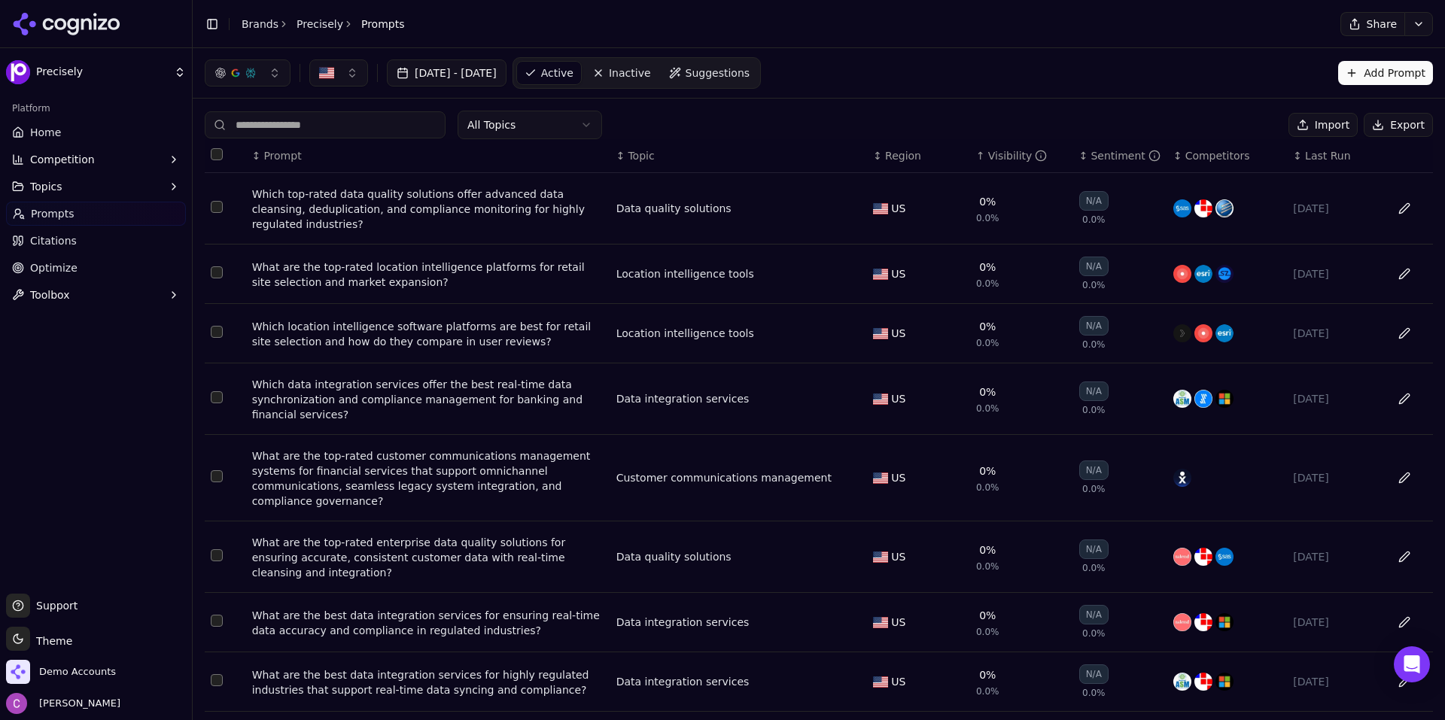
click at [988, 157] on div "Visibility" at bounding box center [1017, 155] width 59 height 15
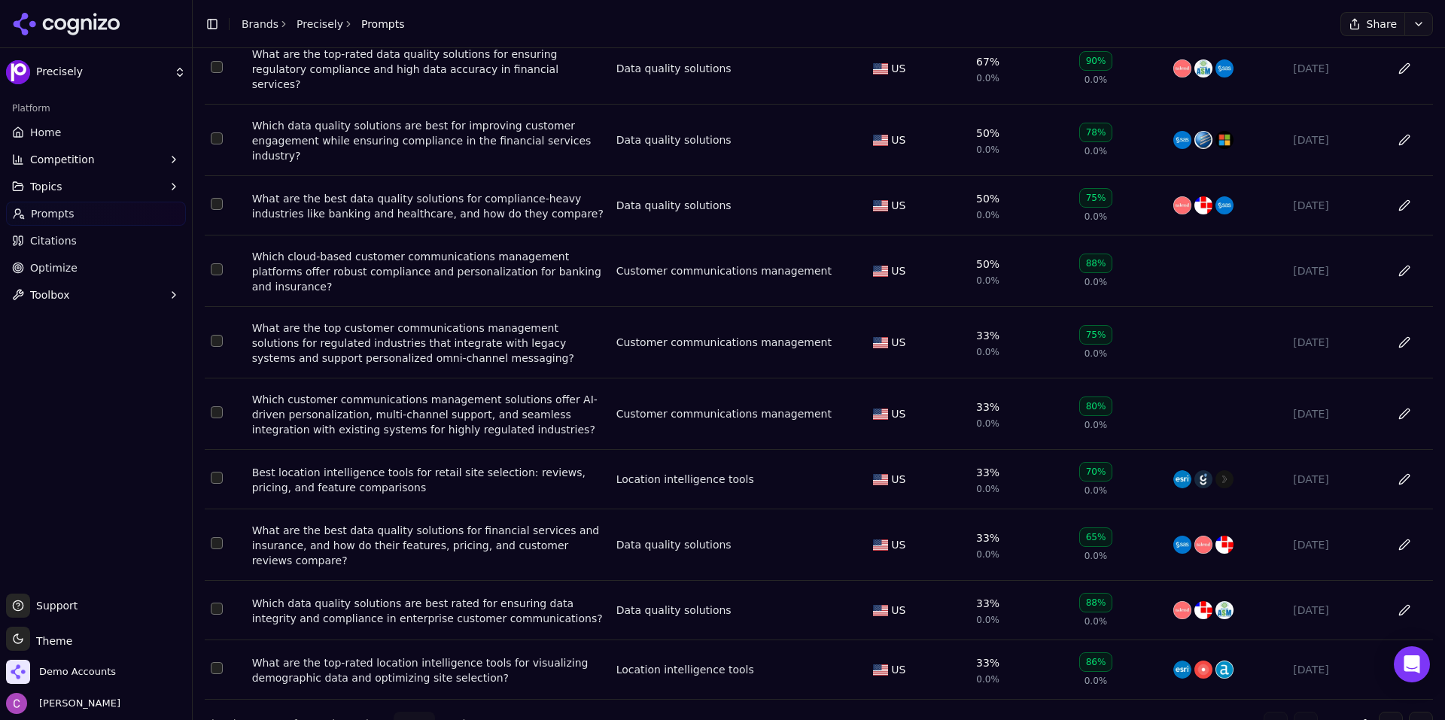
scroll to position [147, 0]
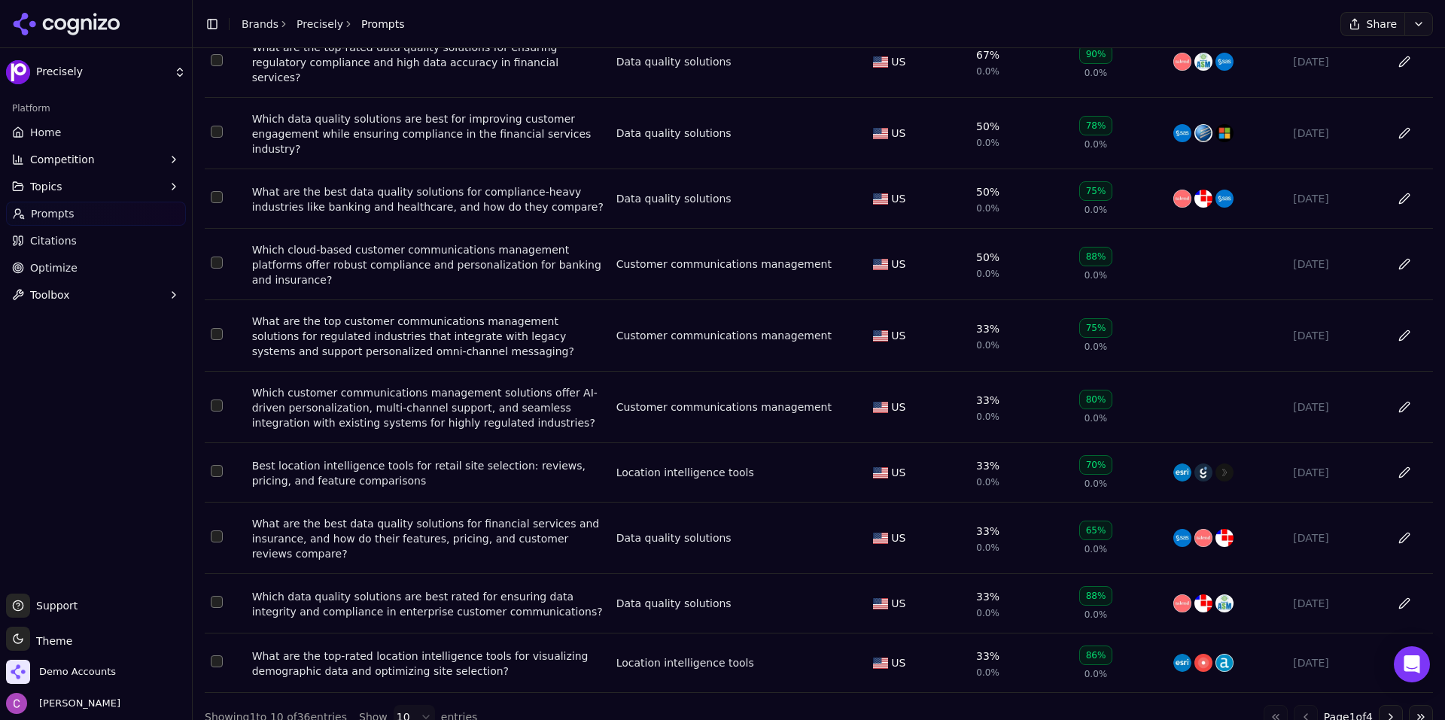
click at [1379, 705] on button "Go to next page" at bounding box center [1391, 717] width 24 height 24
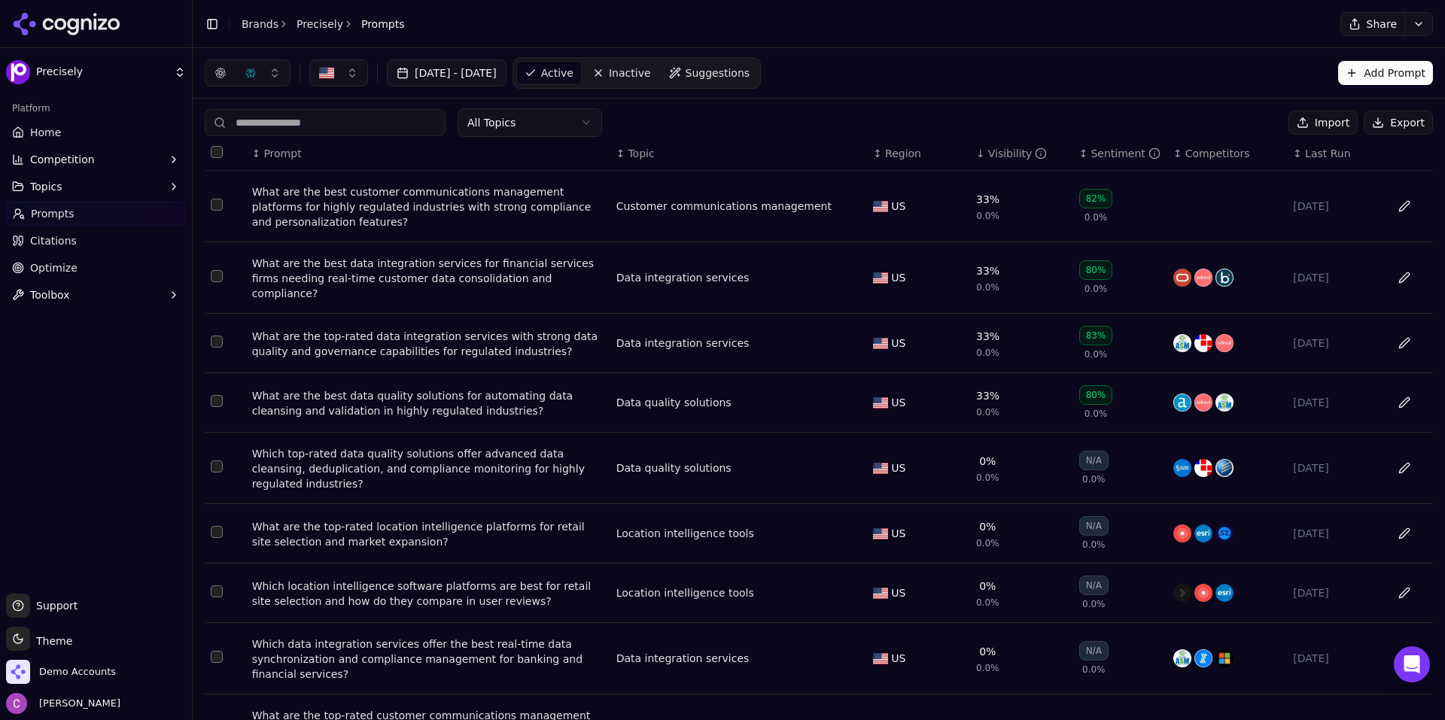
scroll to position [0, 0]
click at [306, 26] on link "Precisely" at bounding box center [320, 24] width 47 height 15
